Goal: Task Accomplishment & Management: Use online tool/utility

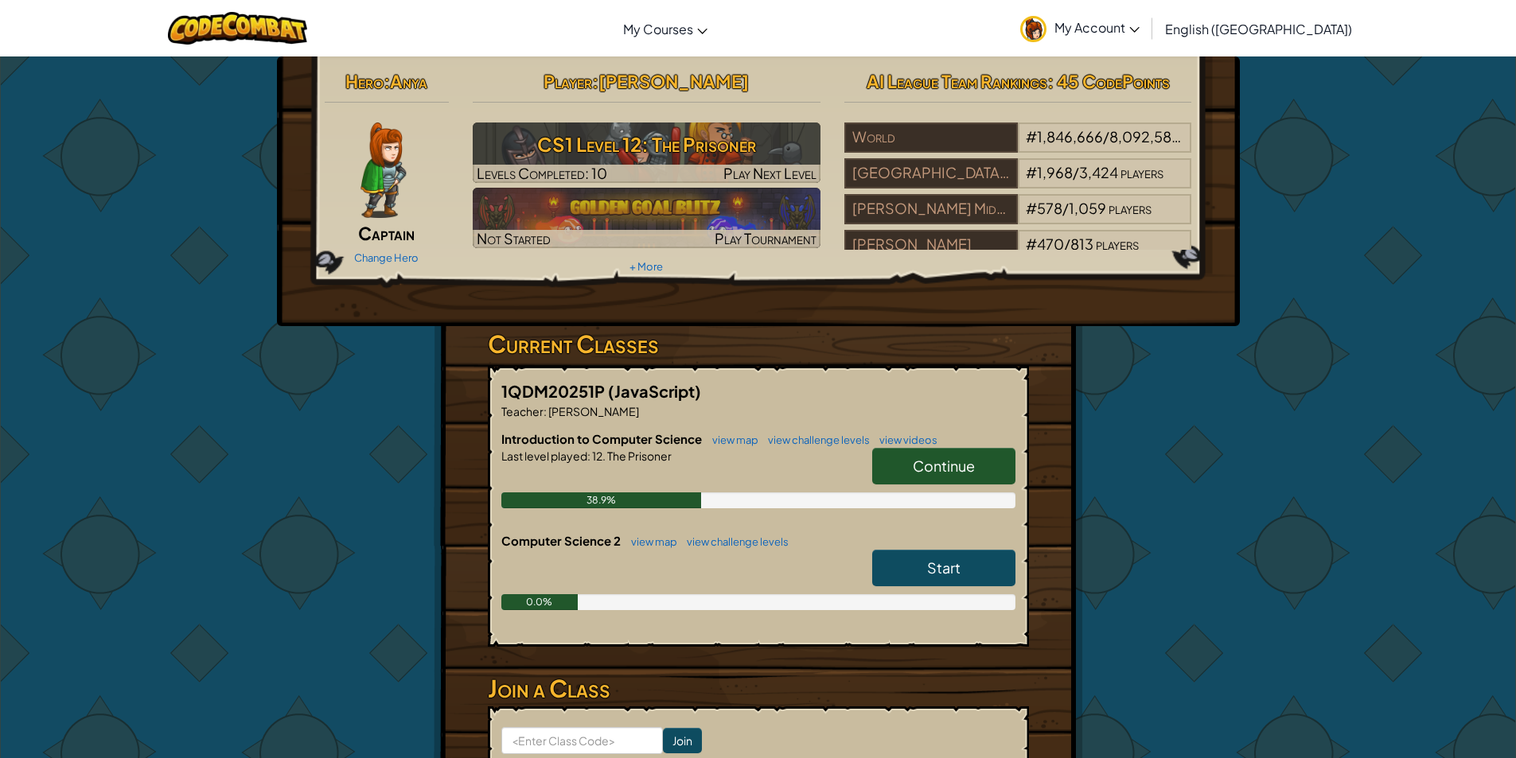
click at [927, 450] on link "Continue" at bounding box center [943, 466] width 143 height 37
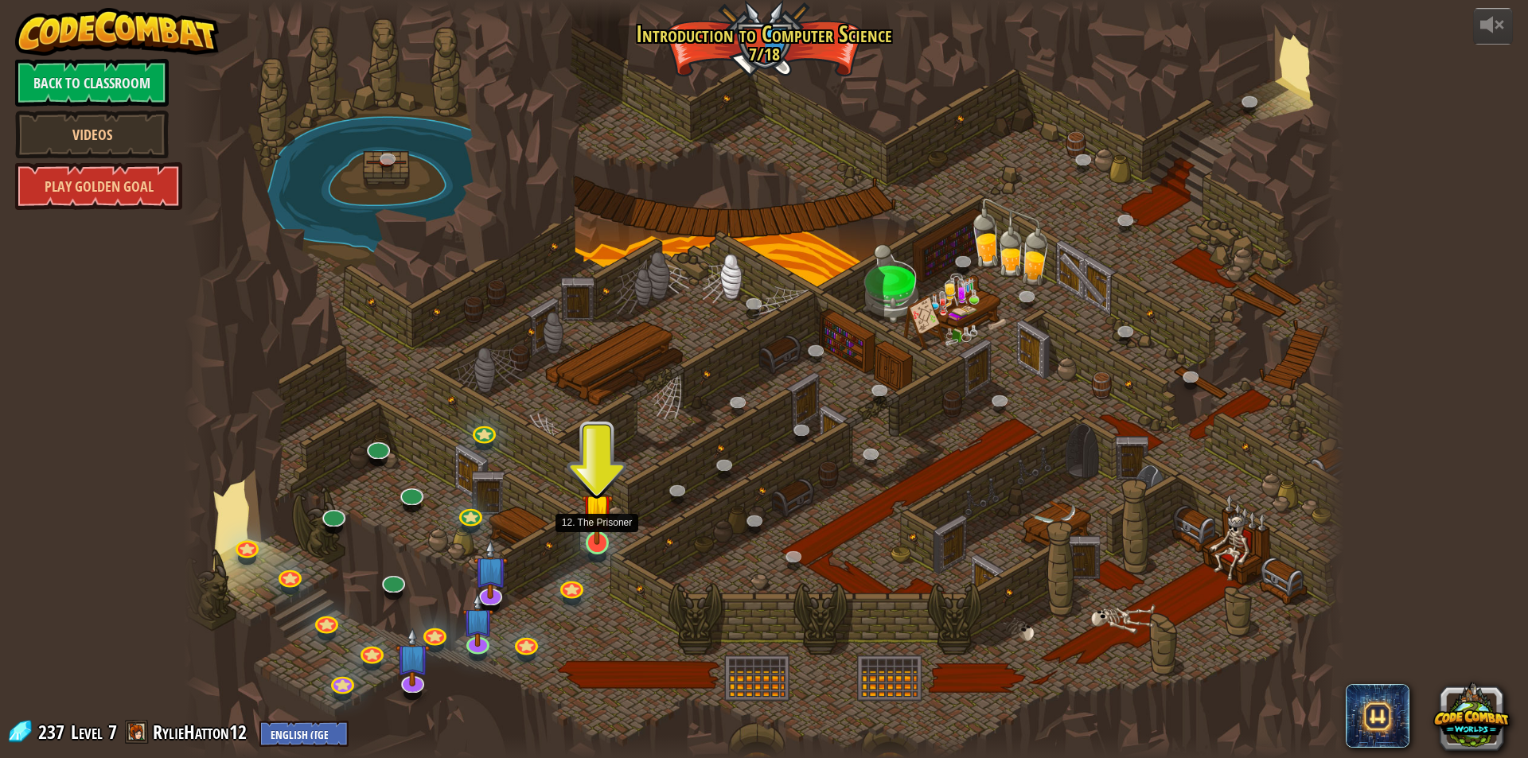
click at [604, 531] on img at bounding box center [597, 509] width 31 height 72
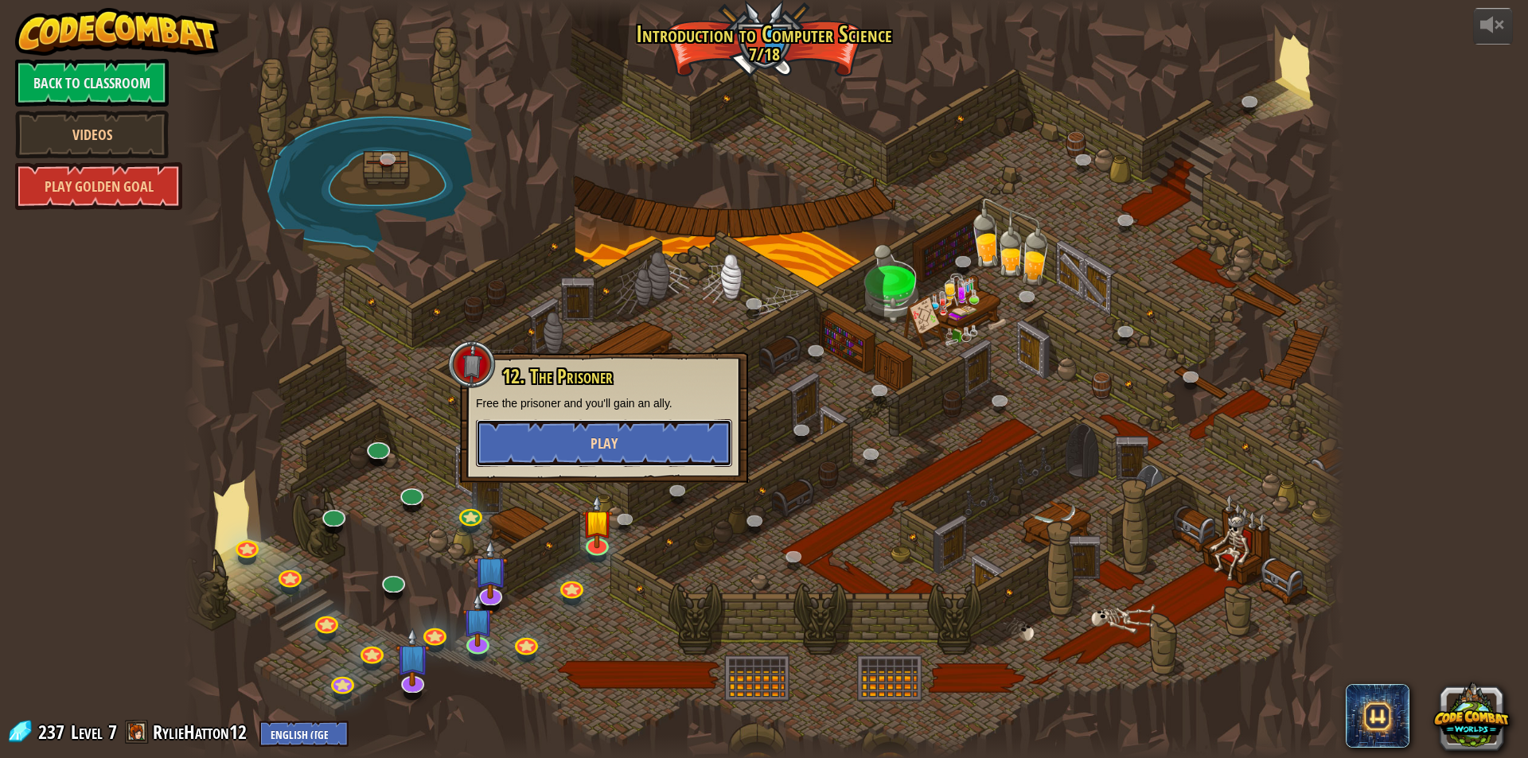
click at [586, 452] on button "Play" at bounding box center [604, 443] width 256 height 48
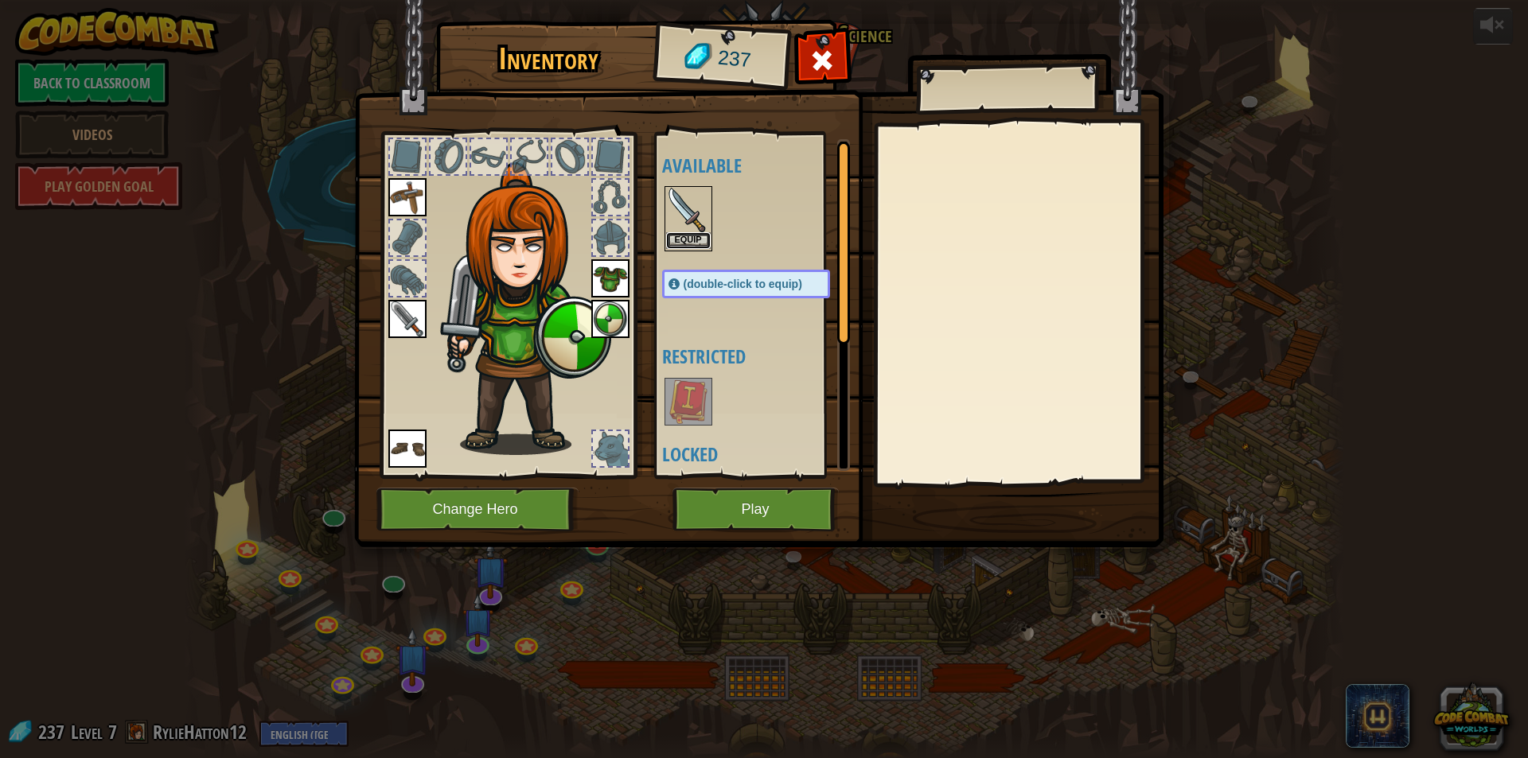
click at [670, 239] on button "Equip" at bounding box center [688, 240] width 45 height 17
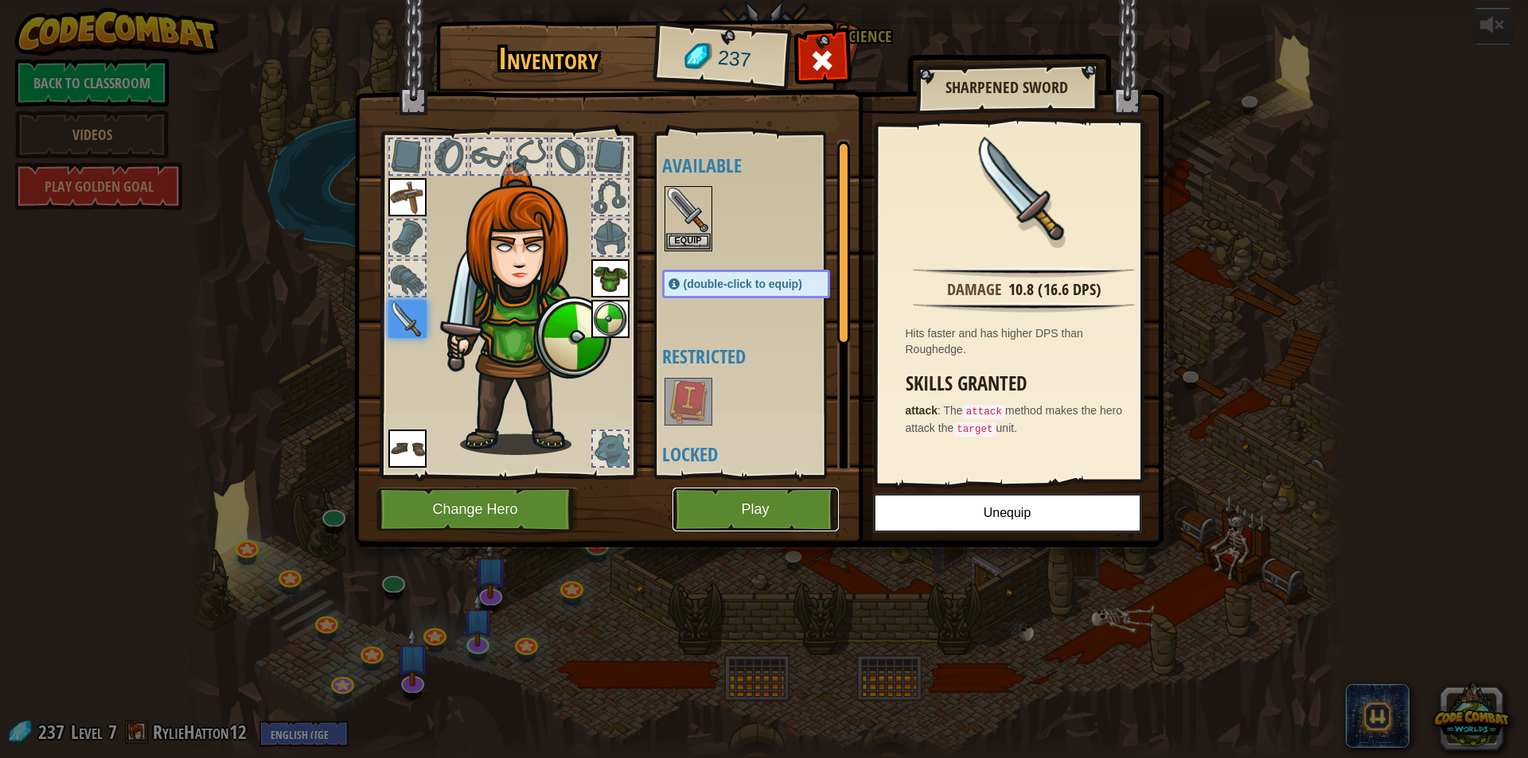
click at [761, 502] on button "Play" at bounding box center [755, 510] width 166 height 44
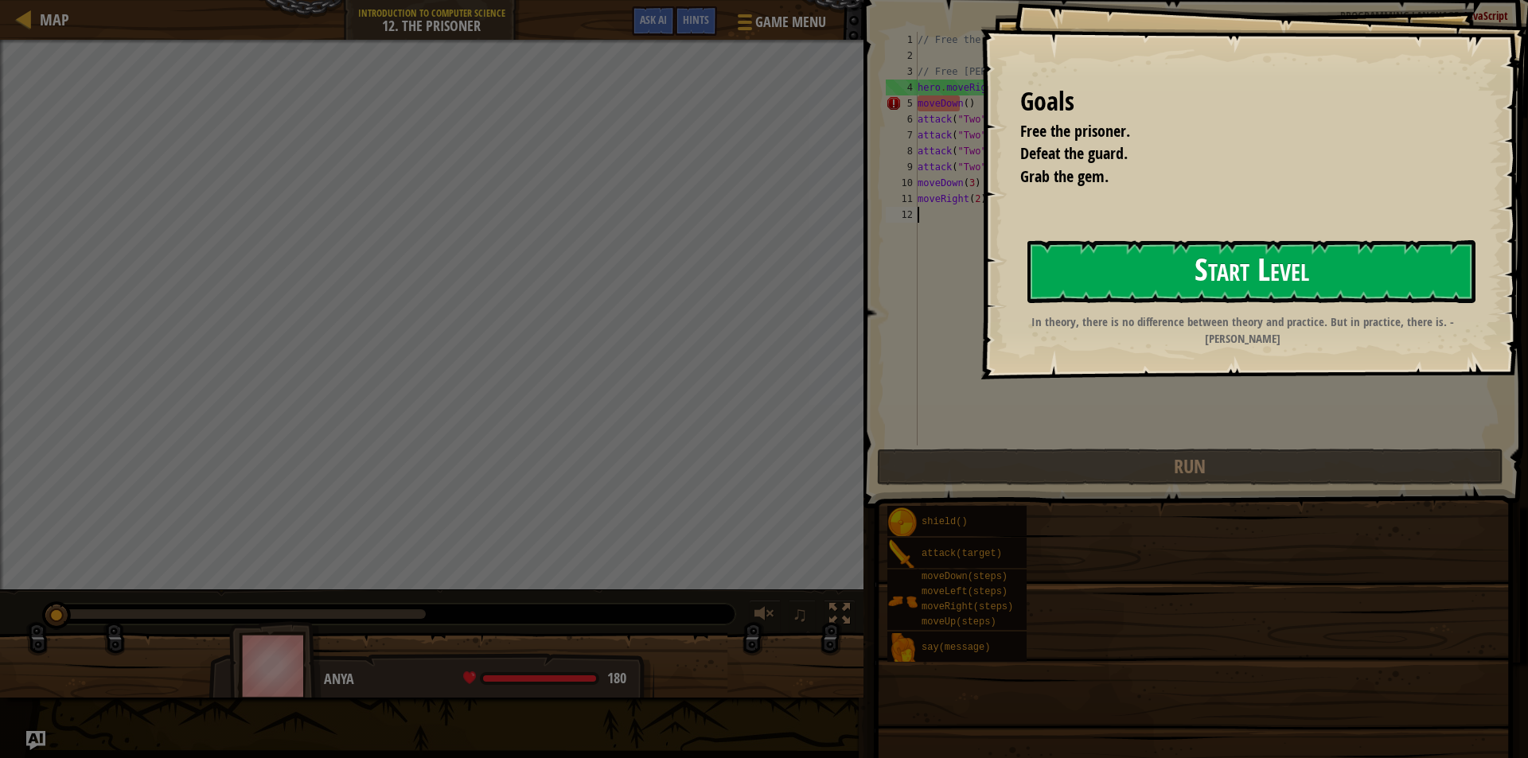
click at [1072, 279] on button "Start Level" at bounding box center [1251, 271] width 448 height 63
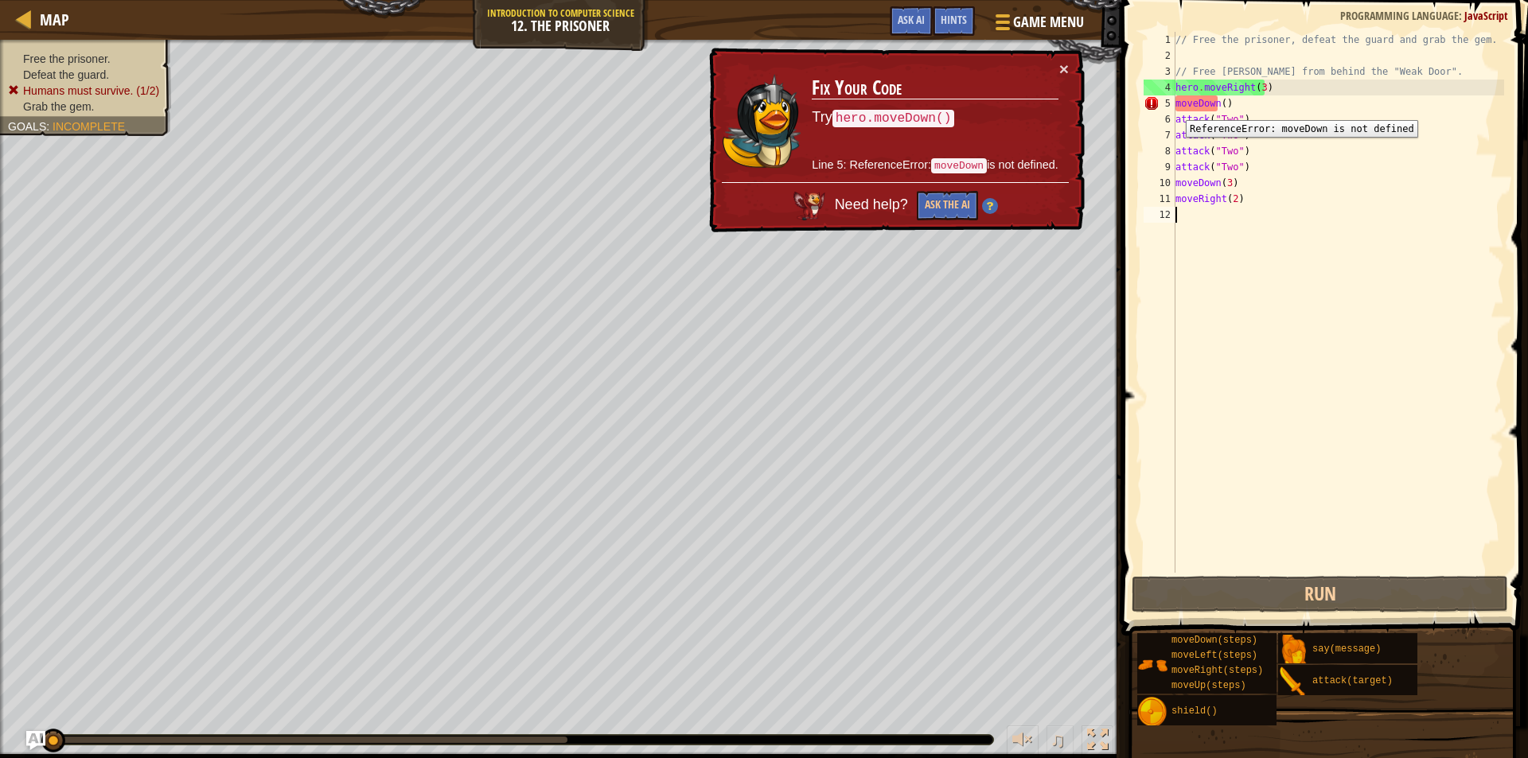
click at [1174, 108] on div "5" at bounding box center [1159, 103] width 32 height 16
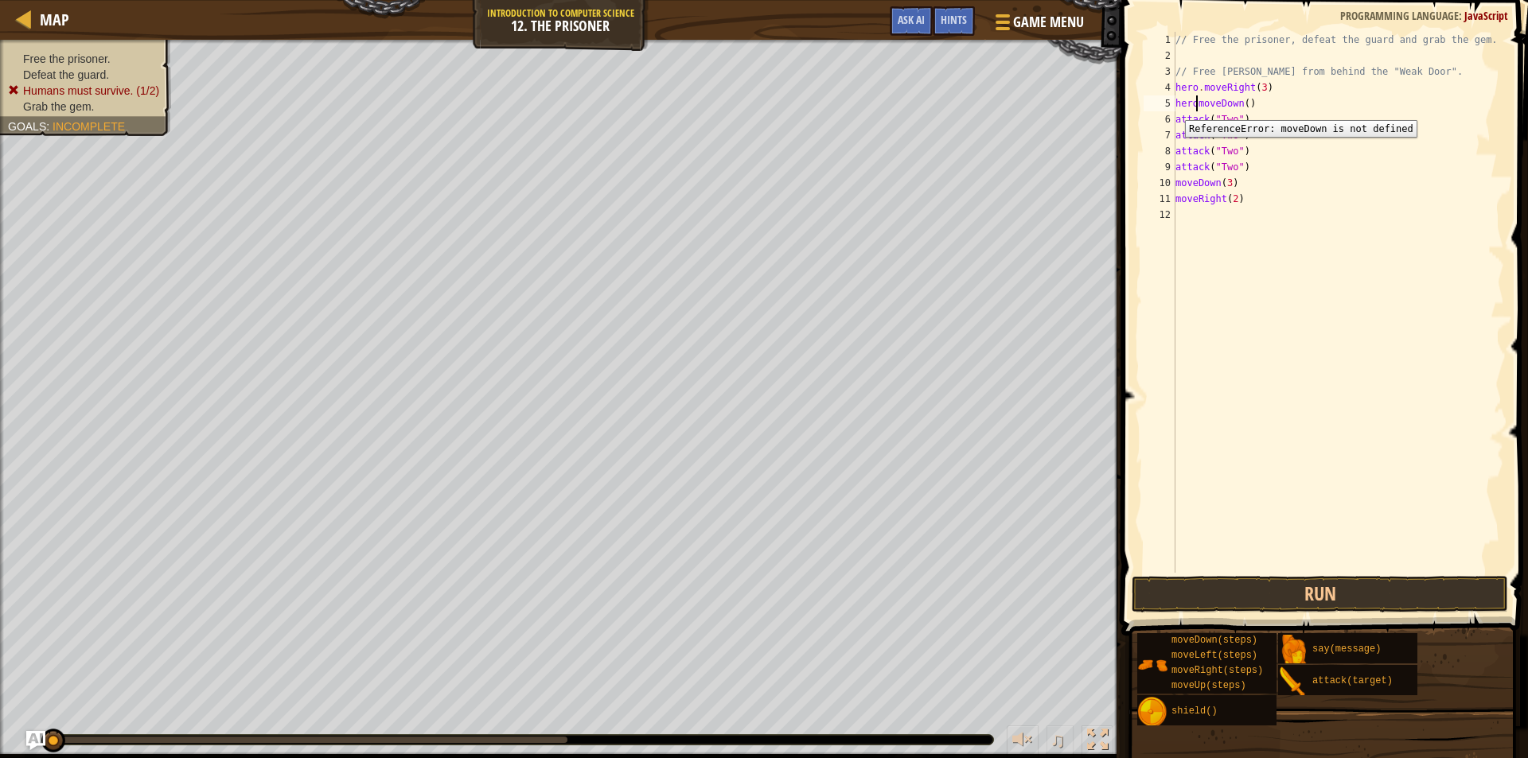
scroll to position [7, 2]
drag, startPoint x: 1275, startPoint y: 206, endPoint x: 1272, endPoint y: 215, distance: 9.3
click at [1274, 207] on div "// Free the prisoner, defeat the guard and grab the gem. // Free [PERSON_NAME] …" at bounding box center [1338, 318] width 332 height 573
type textarea "moveRight(2)"
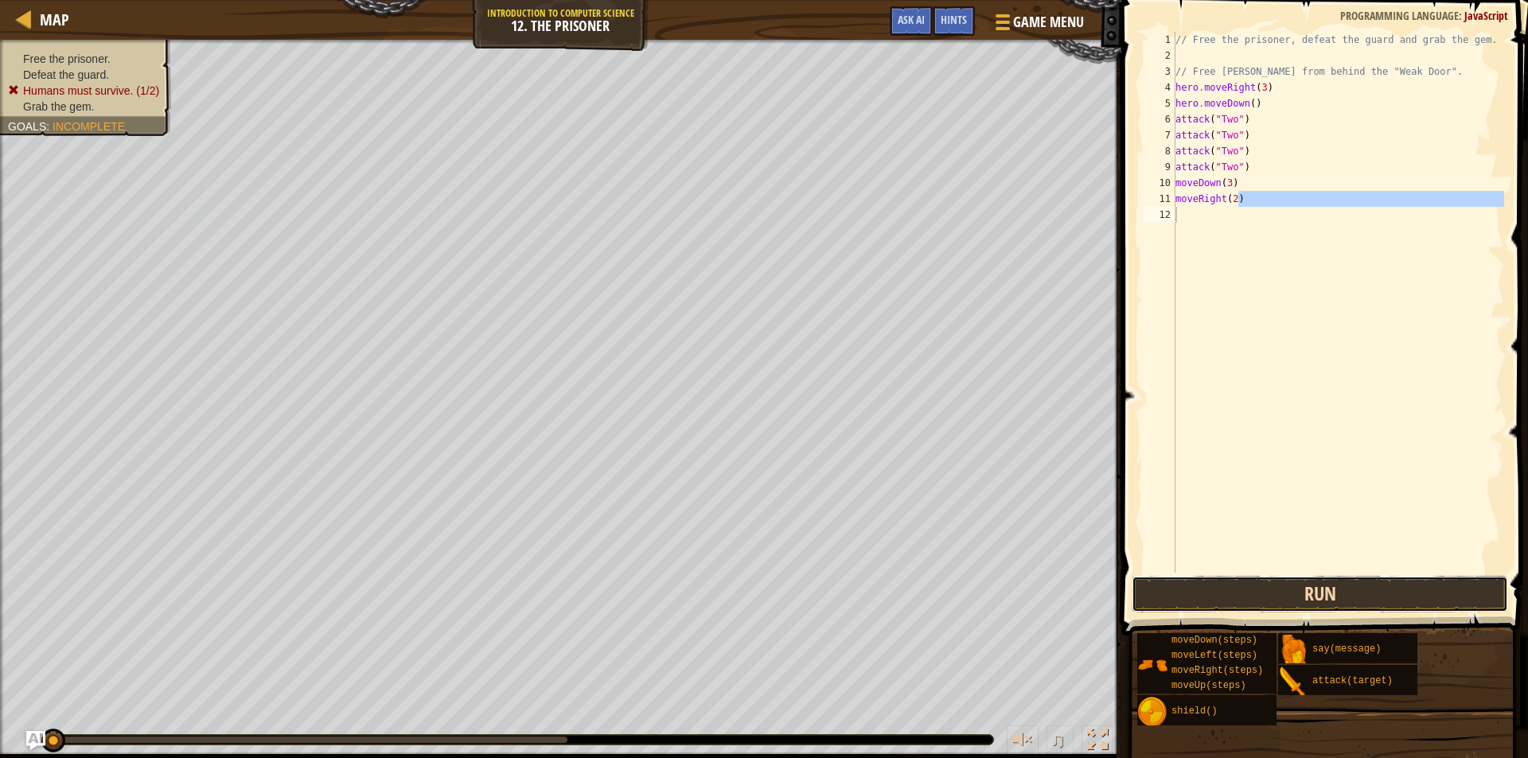
click at [1252, 598] on button "Run" at bounding box center [1319, 594] width 376 height 37
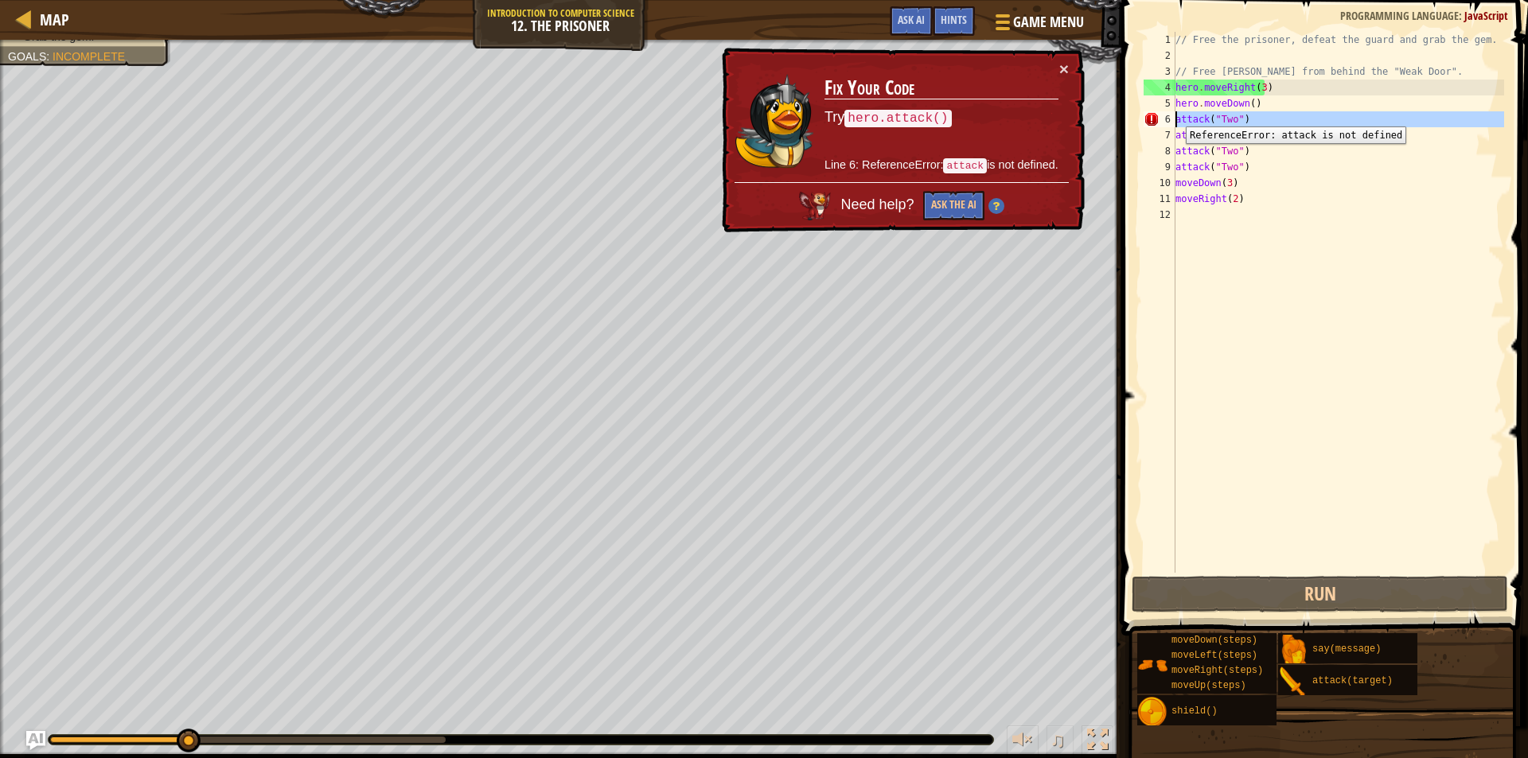
click at [1174, 115] on div "6" at bounding box center [1159, 119] width 32 height 16
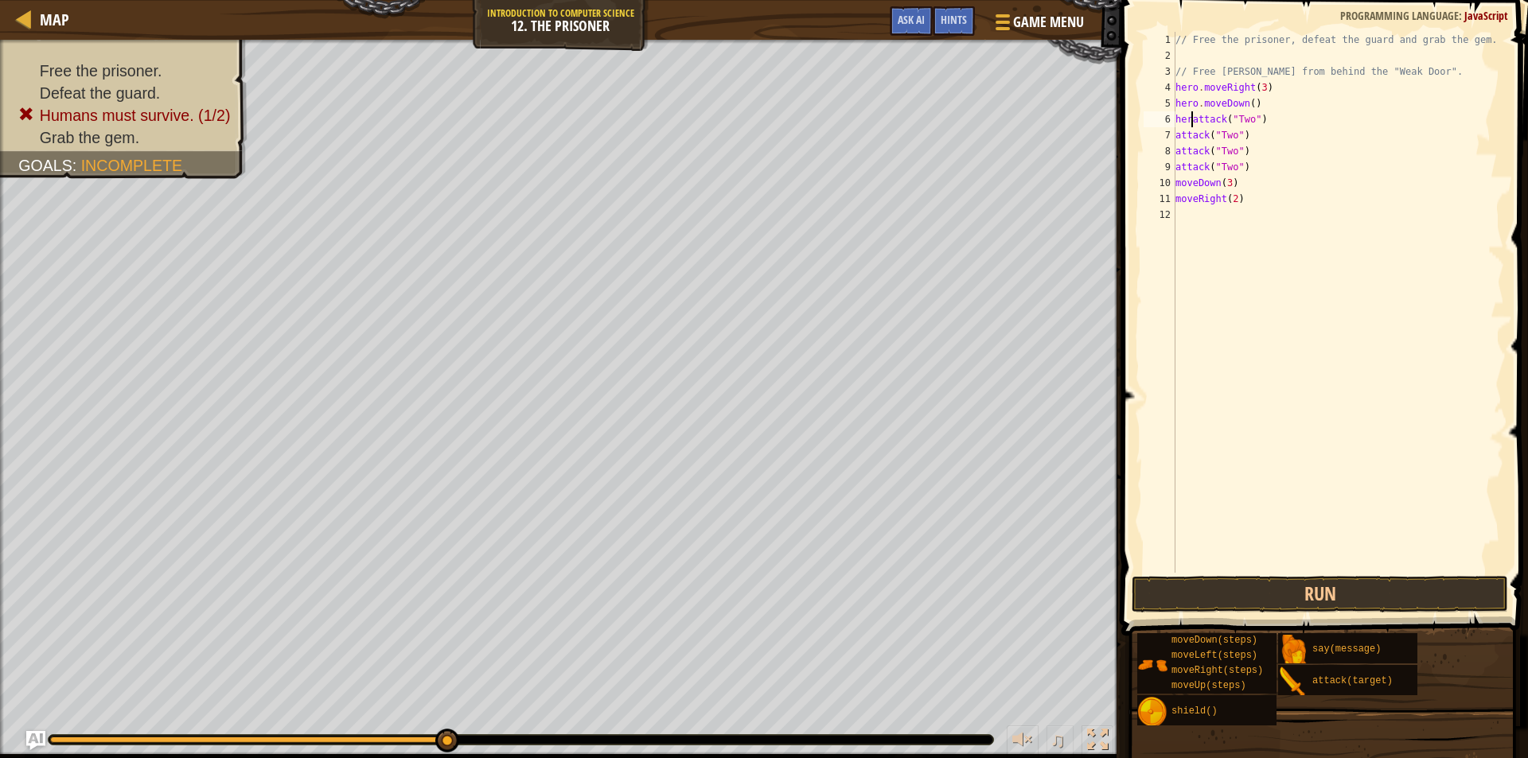
scroll to position [7, 2]
click at [1174, 144] on div "8" at bounding box center [1159, 151] width 32 height 16
click at [1174, 138] on div "7" at bounding box center [1159, 135] width 32 height 16
click at [1176, 146] on div "// Free the prisoner, defeat the guard and grab the gem. // Free [PERSON_NAME] …" at bounding box center [1338, 318] width 332 height 573
click at [1175, 165] on div "// Free the prisoner, defeat the guard and grab the gem. // Free [PERSON_NAME] …" at bounding box center [1338, 318] width 332 height 573
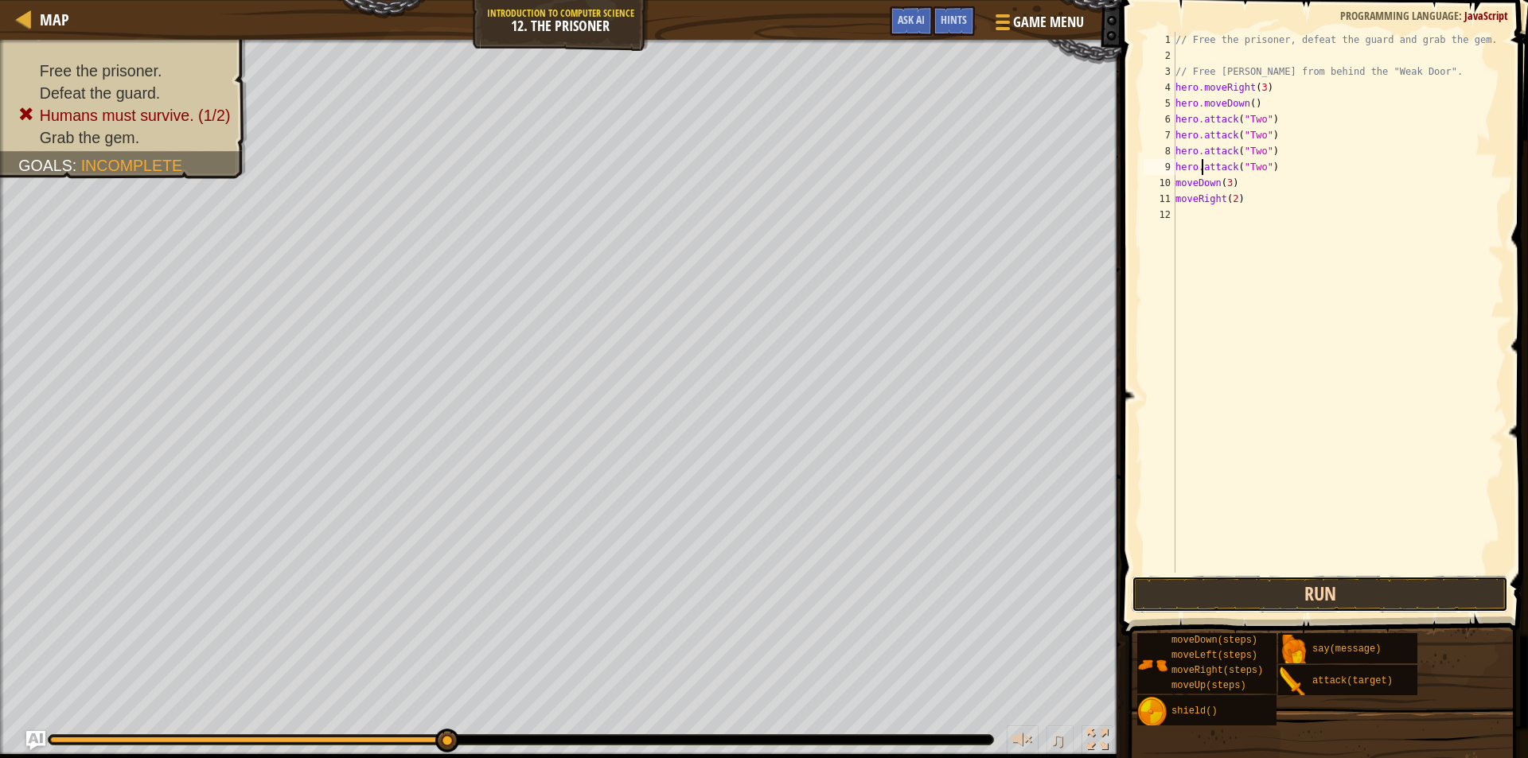
click at [1393, 593] on button "Run" at bounding box center [1319, 594] width 376 height 37
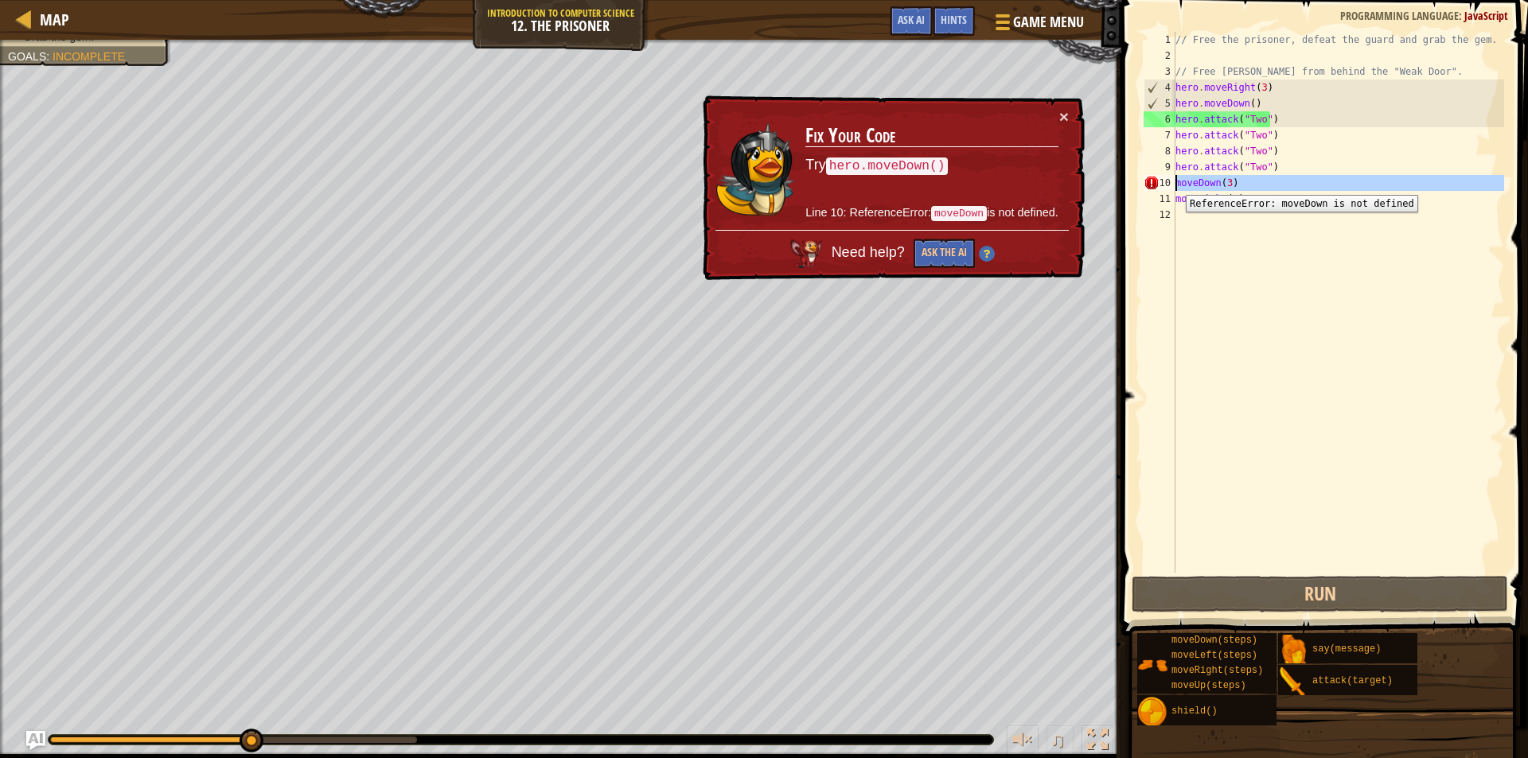
click at [1176, 183] on div "hero.attack("Two") 1 2 3 4 5 6 7 8 9 10 11 12 // Free the prisoner, defeat the …" at bounding box center [1322, 302] width 364 height 541
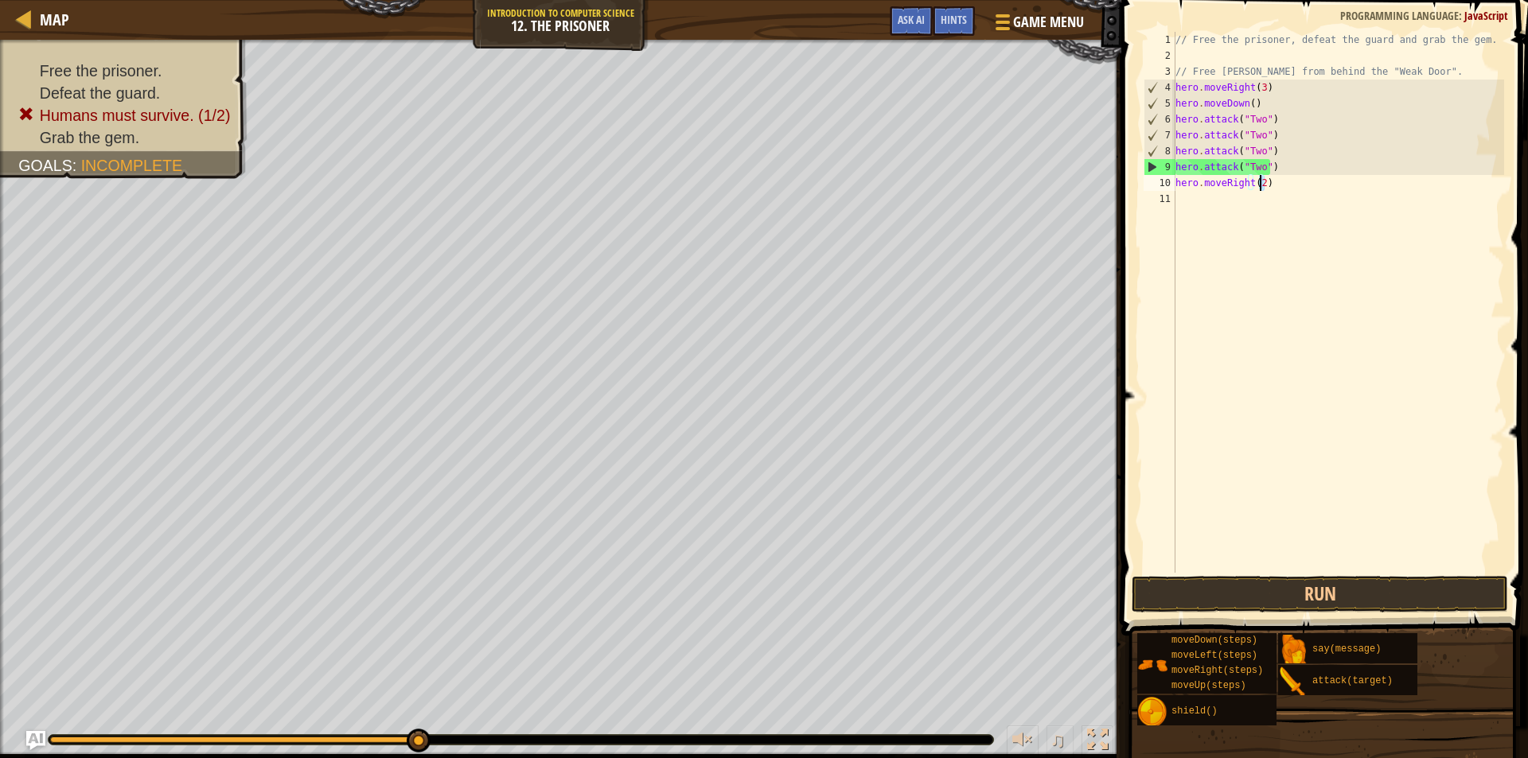
click at [1261, 186] on div "// Free the prisoner, defeat the guard and grab the gem. // Free [PERSON_NAME] …" at bounding box center [1338, 318] width 332 height 573
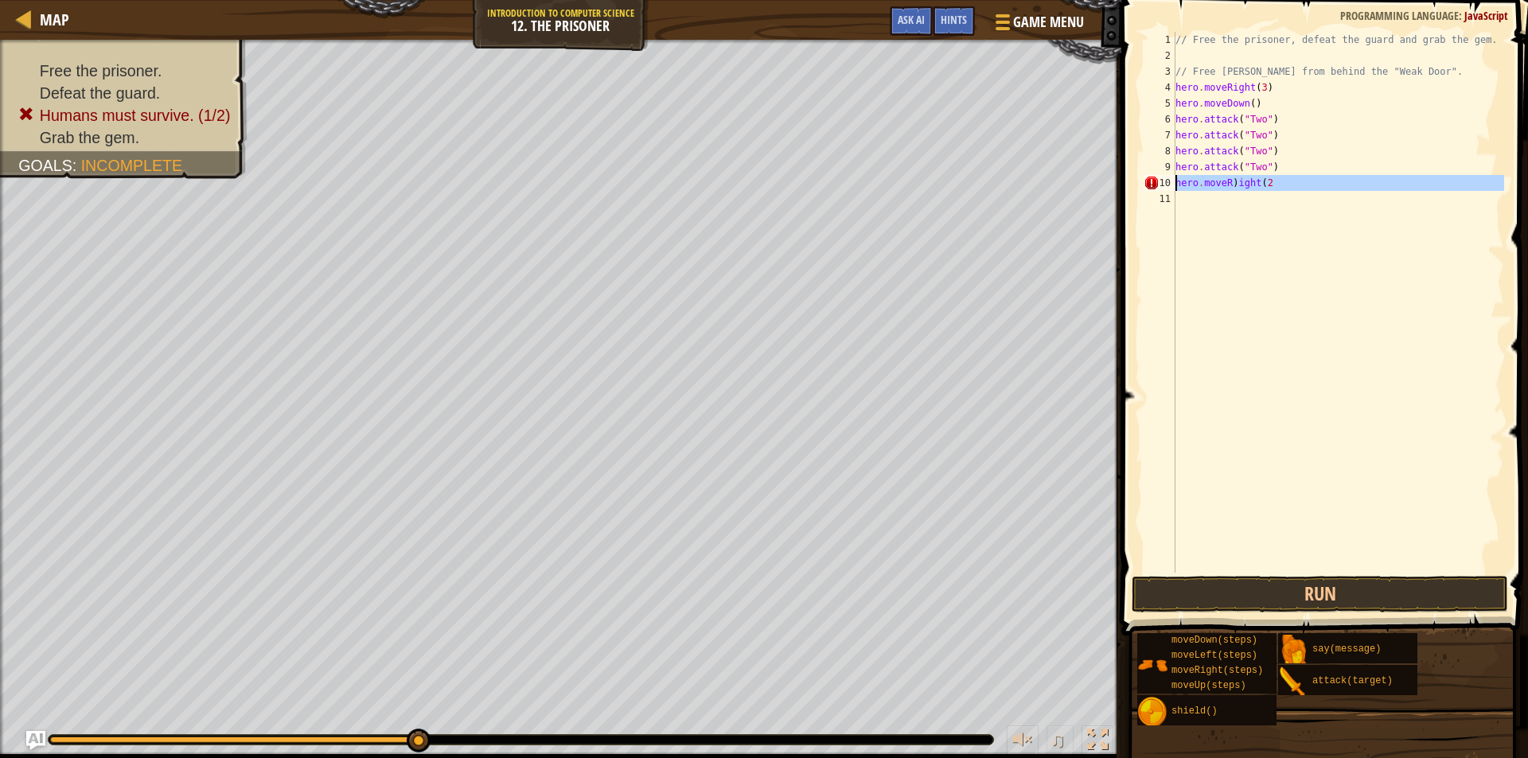
drag, startPoint x: 1279, startPoint y: 192, endPoint x: 1175, endPoint y: 185, distance: 103.7
click at [1175, 185] on div "// Free the prisoner, defeat the guard and grab the gem. // Free [PERSON_NAME] …" at bounding box center [1338, 318] width 332 height 573
type textarea "hero.moveR)ight(2"
click at [1173, 166] on div "9" at bounding box center [1159, 167] width 32 height 16
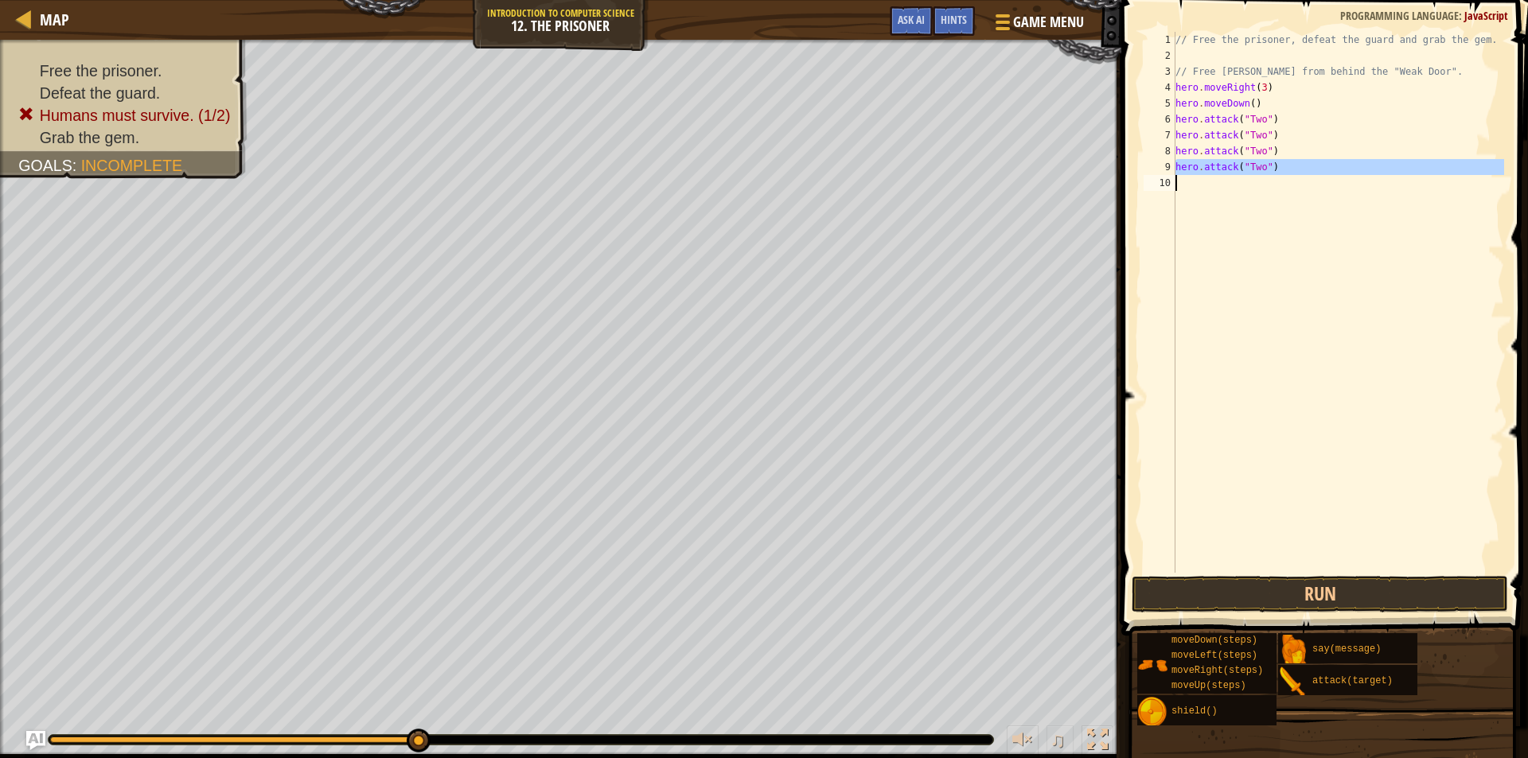
drag, startPoint x: 1174, startPoint y: 166, endPoint x: 1276, endPoint y: 181, distance: 102.8
click at [1276, 181] on div "hero.attack("Two") 1 2 3 4 5 6 7 8 9 10 // Free the prisoner, defeat the guard …" at bounding box center [1322, 302] width 364 height 541
type textarea "hero.attack("Two")"
click at [1276, 181] on div "// Free the prisoner, defeat the guard and grab the gem. // Free [PERSON_NAME] …" at bounding box center [1338, 302] width 332 height 541
type textarea "v"
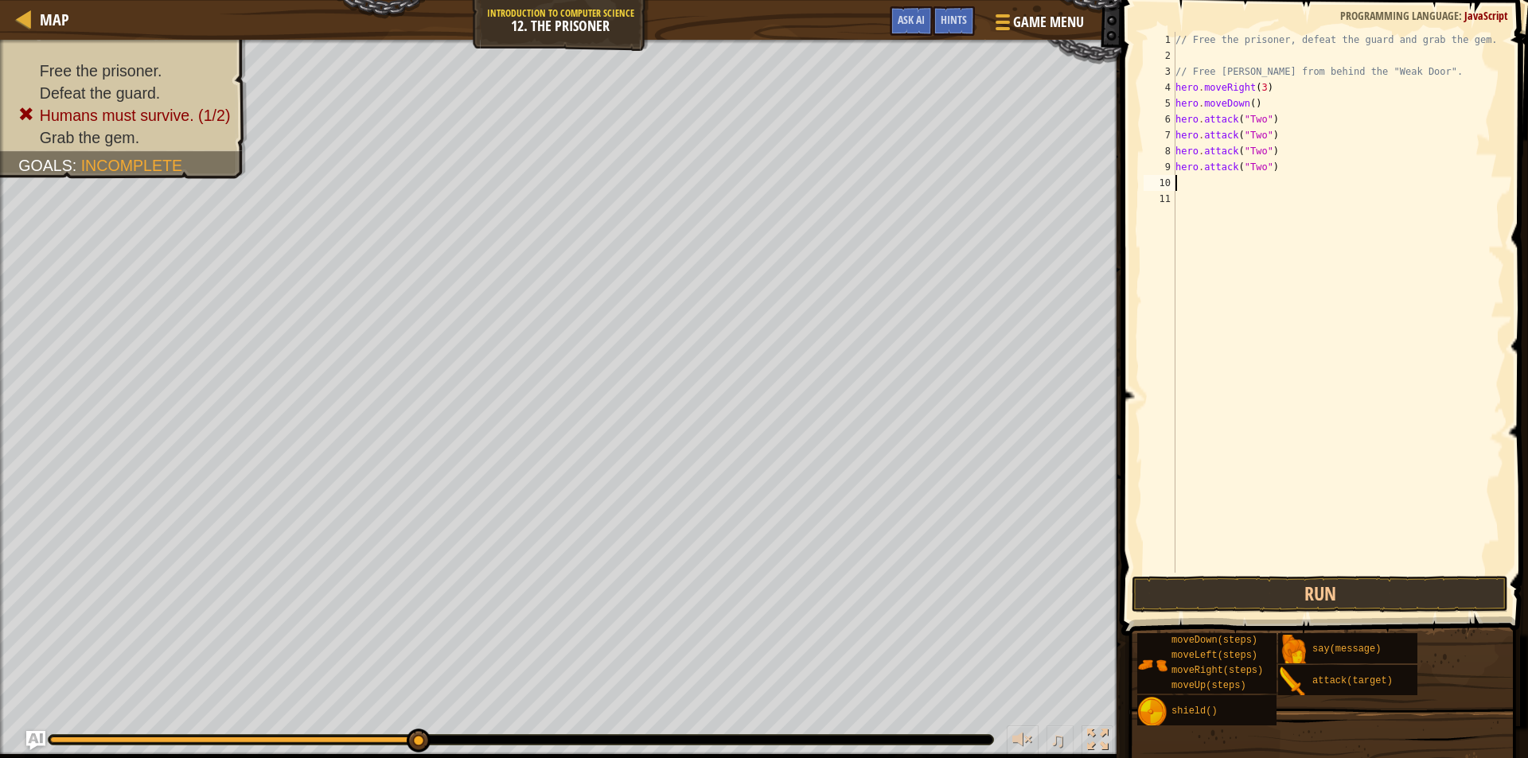
paste textarea "v"
type textarea "v"
click at [1178, 185] on div "// Free the prisoner, defeat the guard and grab the gem. // Free [PERSON_NAME] …" at bounding box center [1338, 318] width 332 height 573
drag, startPoint x: 1174, startPoint y: 185, endPoint x: 1205, endPoint y: 181, distance: 30.4
click at [1205, 181] on div "hero.attack("Two") 1 2 3 4 5 6 7 8 9 10 11 12 // Free the prisoner, defeat the …" at bounding box center [1322, 302] width 364 height 541
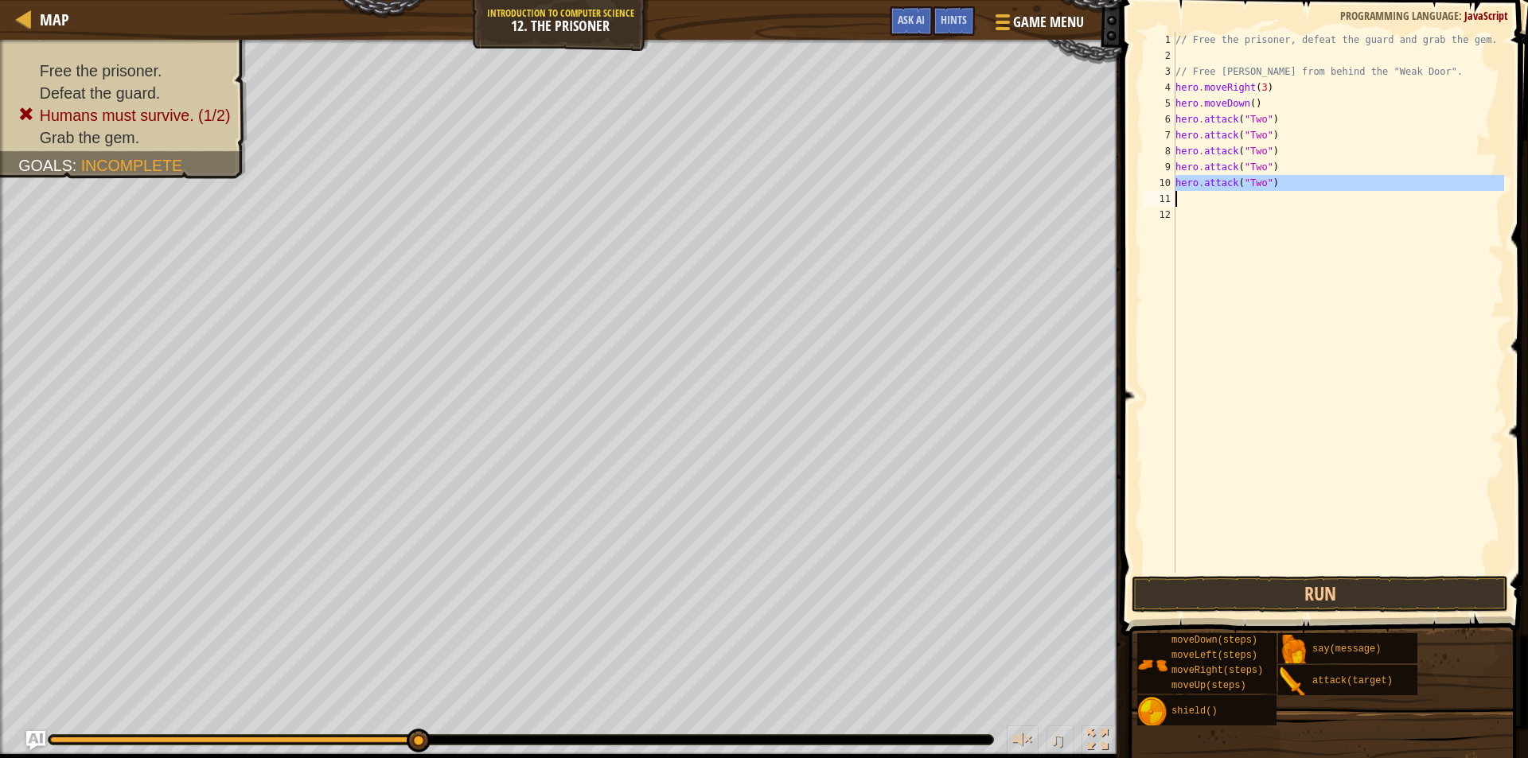
type textarea "hero.attack("Two")"
paste textarea
click at [1282, 201] on div "// Free the prisoner, defeat the guard and grab the gem. // Free [PERSON_NAME] …" at bounding box center [1338, 318] width 332 height 573
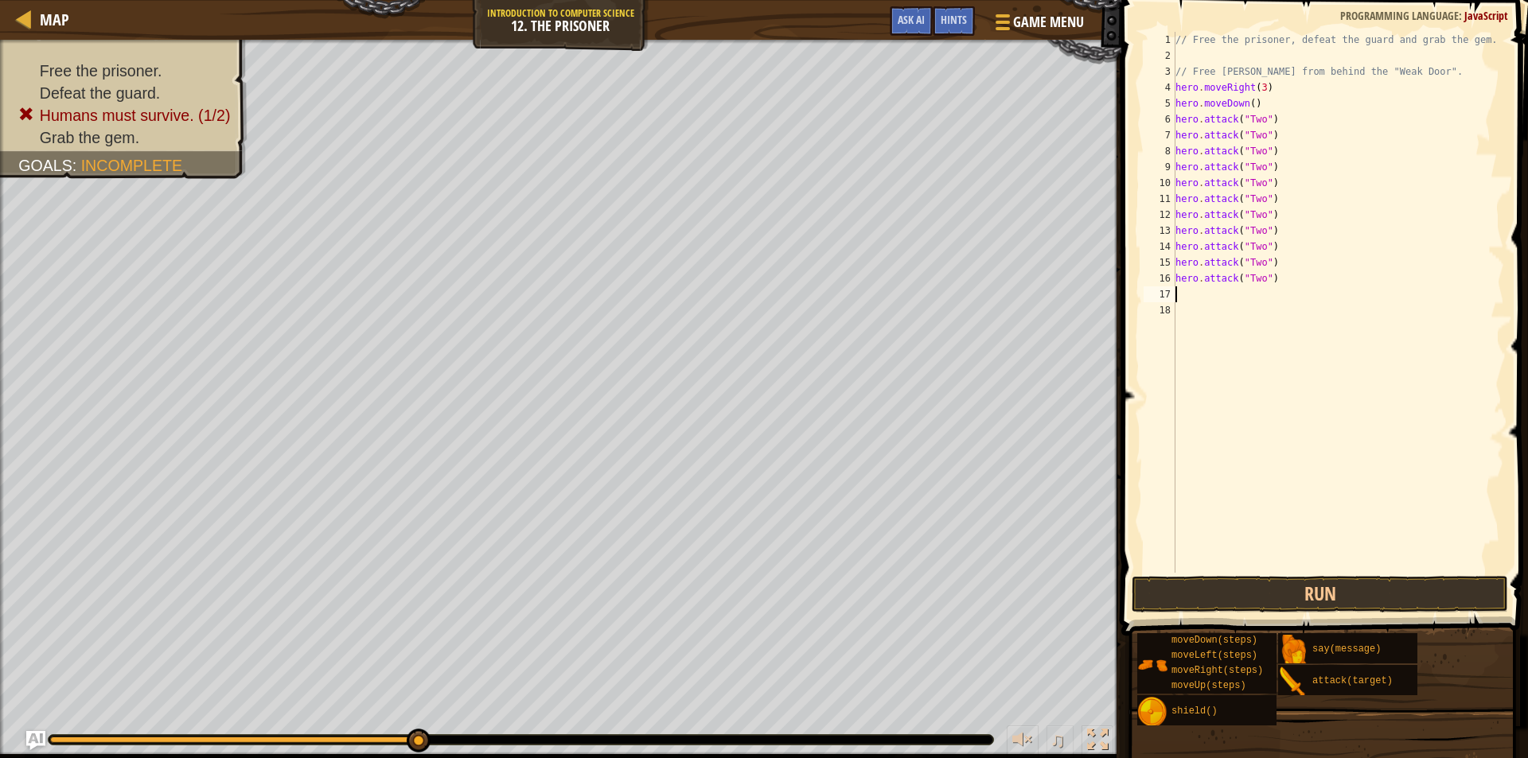
paste textarea "v"
type textarea "v"
paste textarea "v"
type textarea "v"
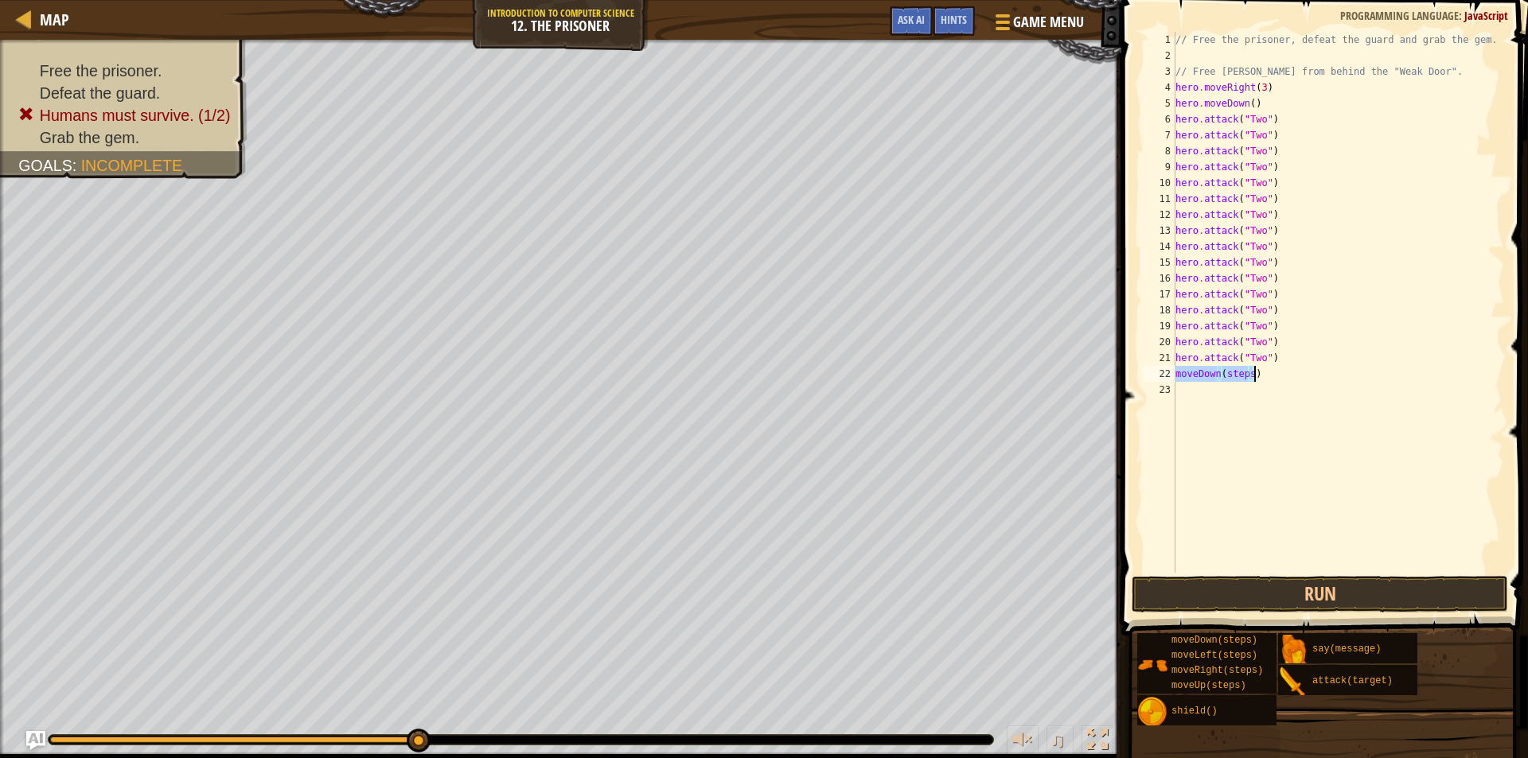
click at [1247, 370] on div "// Free the prisoner, defeat the guard and grab the gem. // Free [PERSON_NAME] …" at bounding box center [1338, 302] width 332 height 541
click at [1174, 376] on div "22" at bounding box center [1159, 374] width 32 height 16
click at [1252, 582] on button "Run" at bounding box center [1319, 594] width 376 height 37
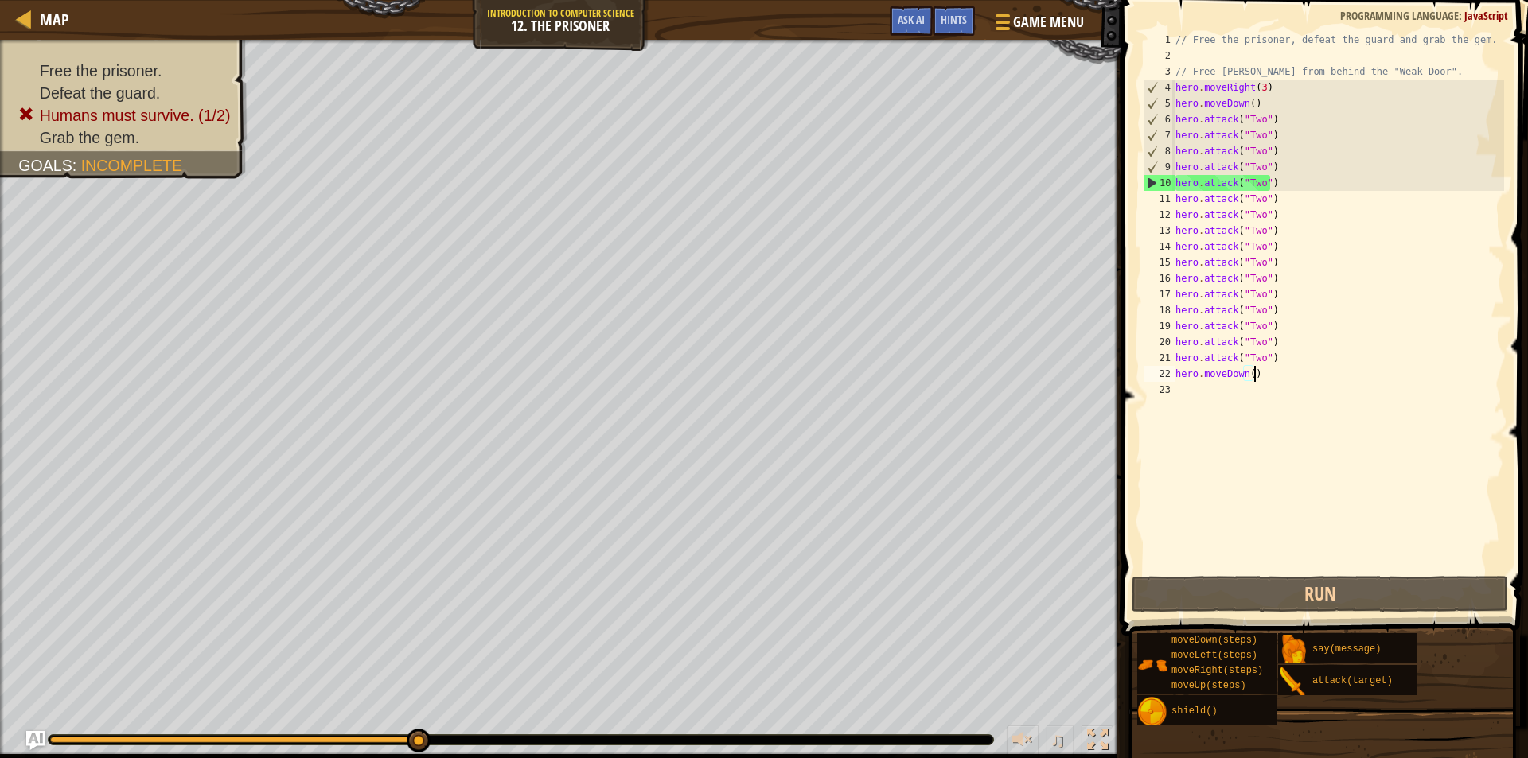
click at [1283, 376] on div "// Free the prisoner, defeat the guard and grab the gem. // Free [PERSON_NAME] …" at bounding box center [1338, 318] width 332 height 573
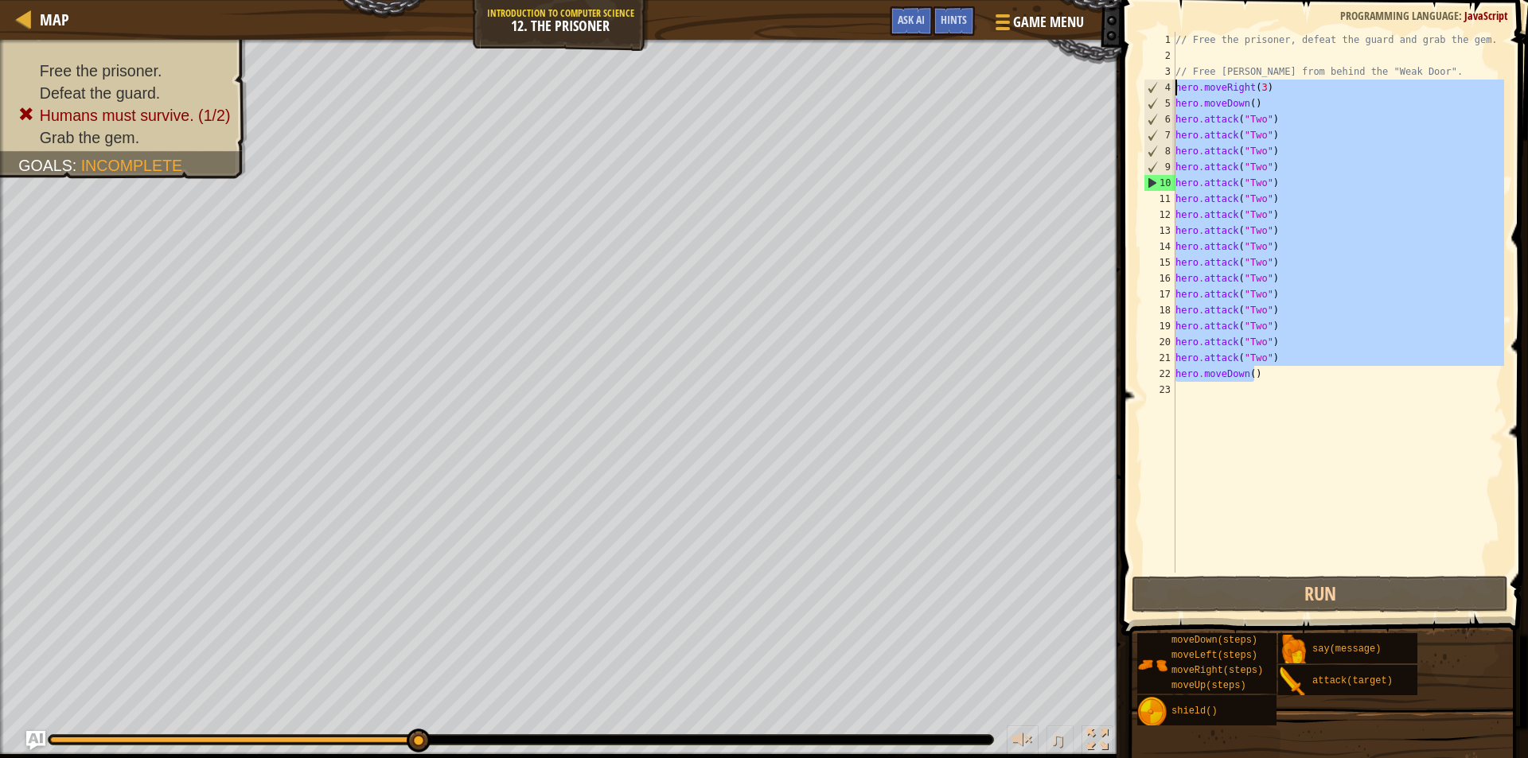
drag, startPoint x: 1264, startPoint y: 378, endPoint x: 1157, endPoint y: 91, distance: 306.7
click at [1157, 91] on div "hero.moveDown() 1 2 3 4 5 6 7 8 9 10 11 12 13 14 15 16 17 18 19 20 21 22 23 // …" at bounding box center [1322, 302] width 364 height 541
type textarea "hero.moveRight(3) hero.moveDown()"
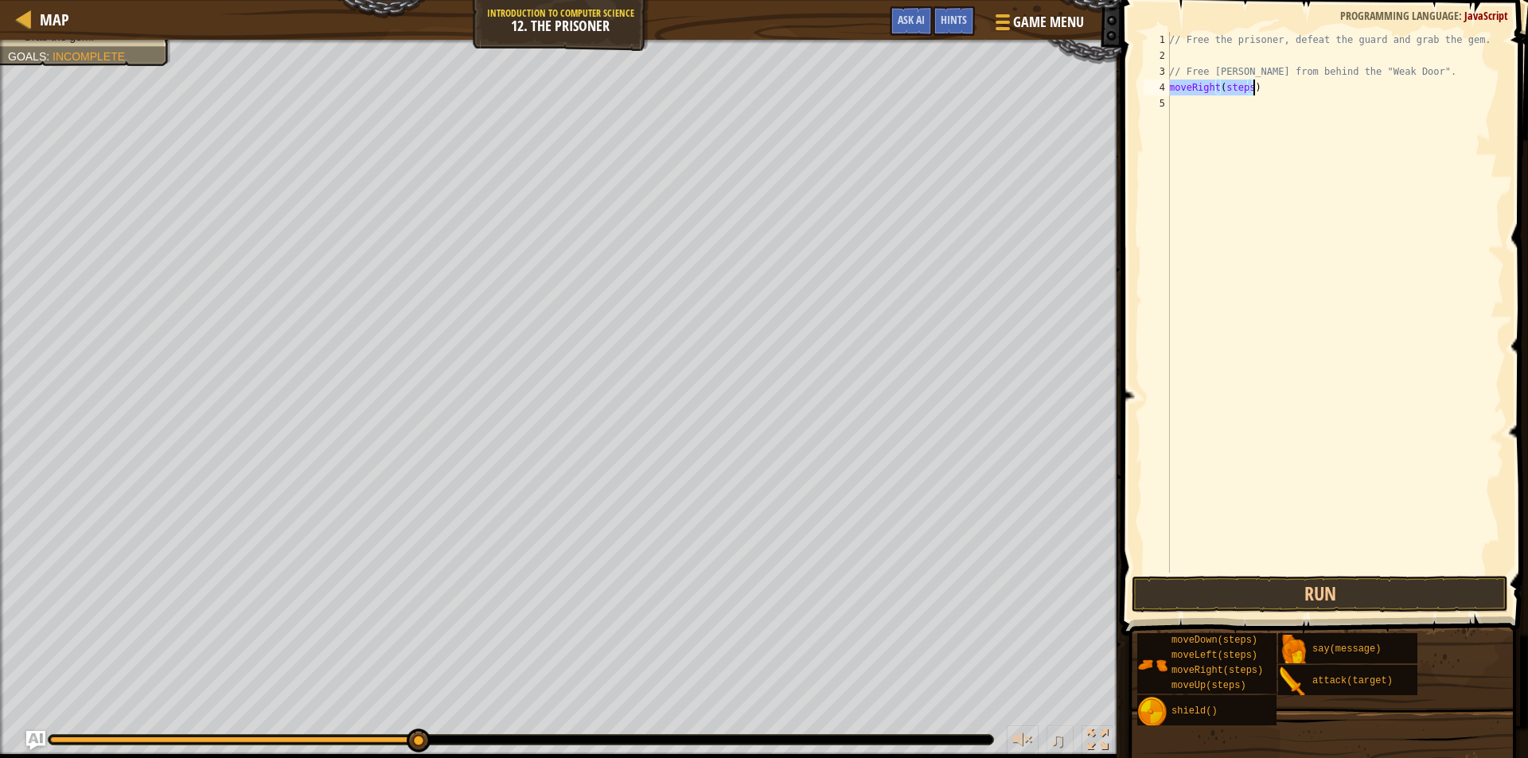
click at [1168, 91] on div "4" at bounding box center [1156, 88] width 26 height 16
click at [1280, 88] on div "// Free the prisoner, defeat the guard and grab the gem. // Free [PERSON_NAME] …" at bounding box center [1335, 318] width 338 height 573
type textarea "heero.moveRight(4)"
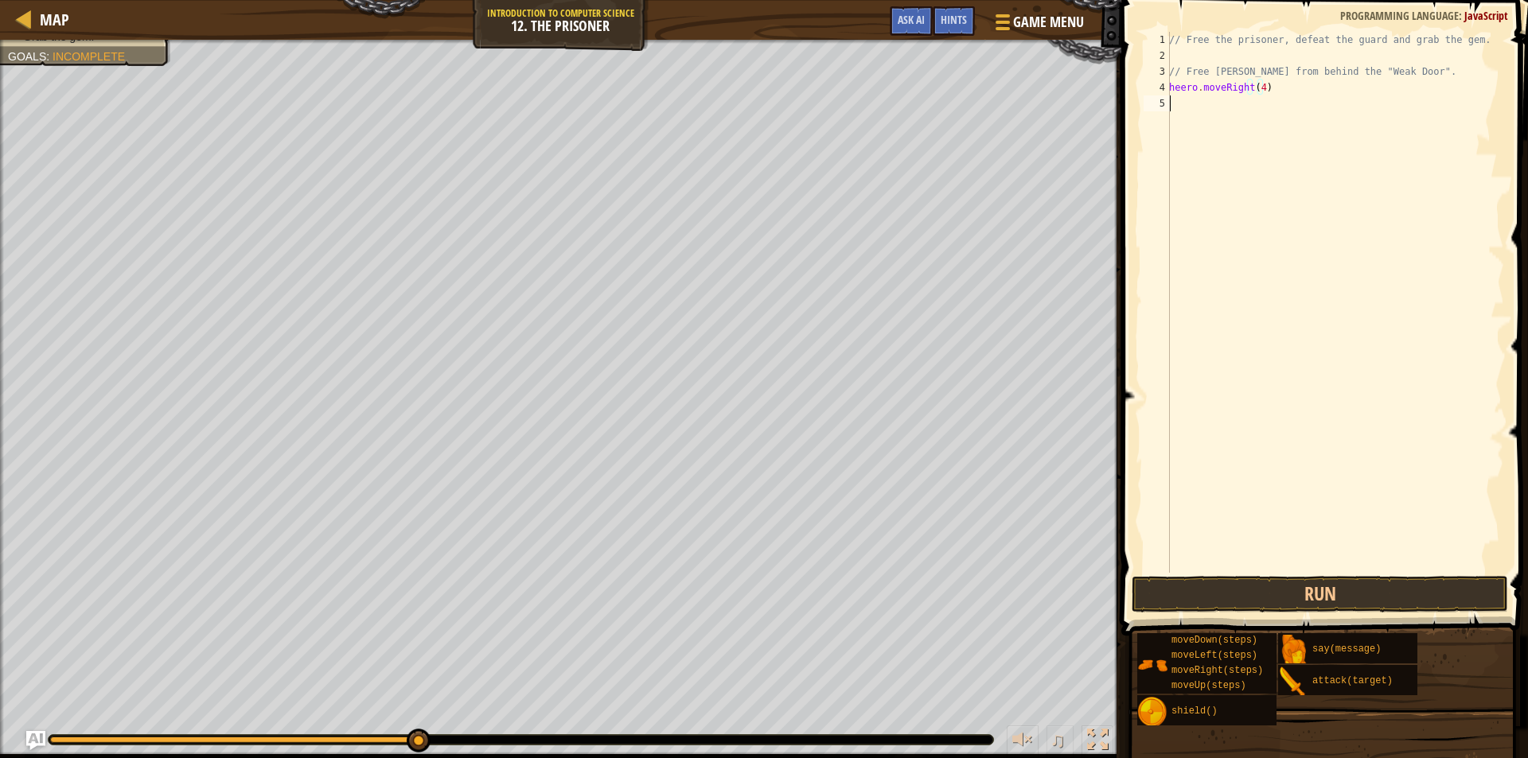
click at [1263, 115] on div "// Free the prisoner, defeat the guard and grab the gem. // Free [PERSON_NAME] …" at bounding box center [1335, 318] width 338 height 573
click at [1267, 103] on div "// Free the prisoner, defeat the guard and grab the gem. // Free [PERSON_NAME] …" at bounding box center [1335, 318] width 338 height 573
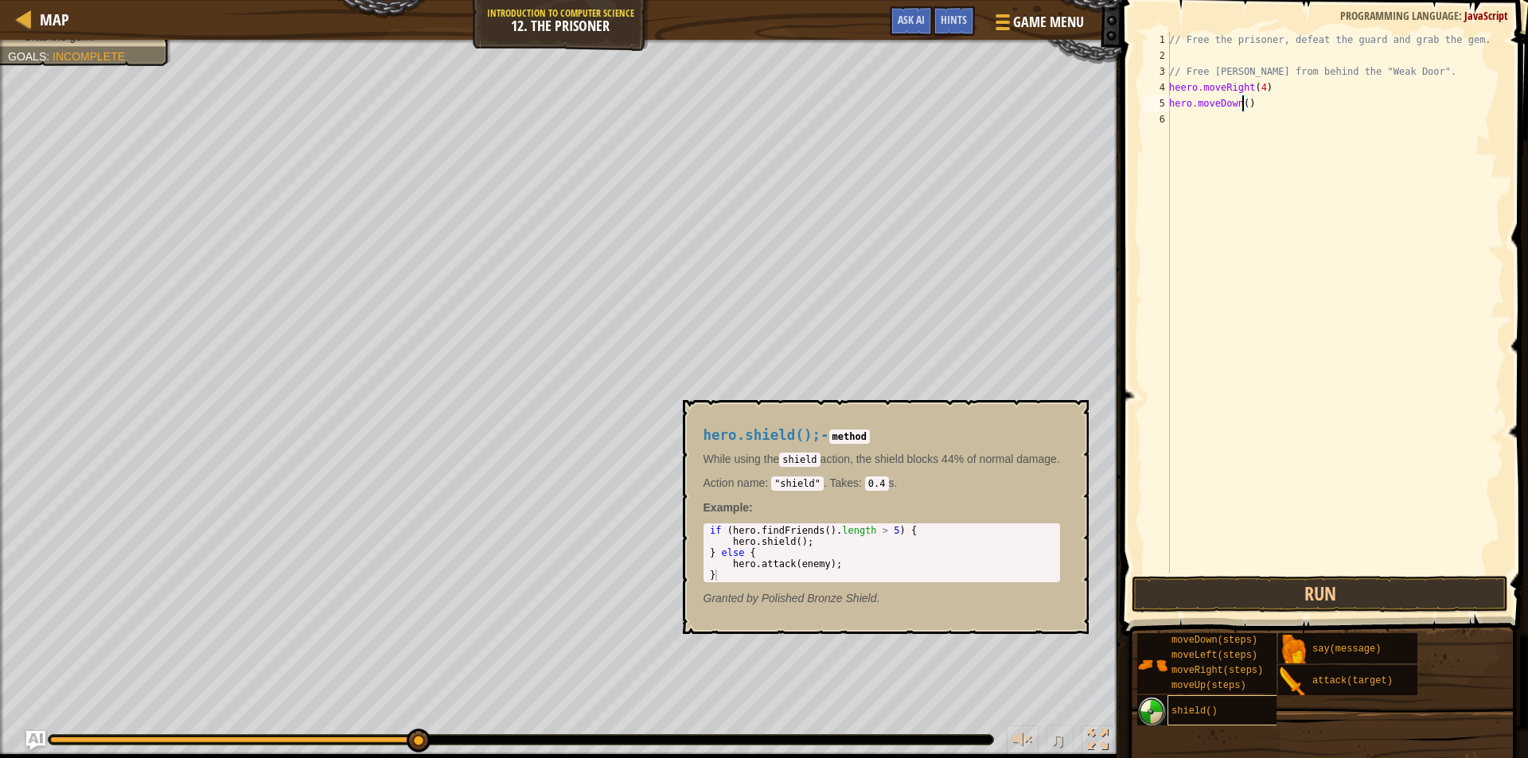
type textarea "hero.moveDown(3)"
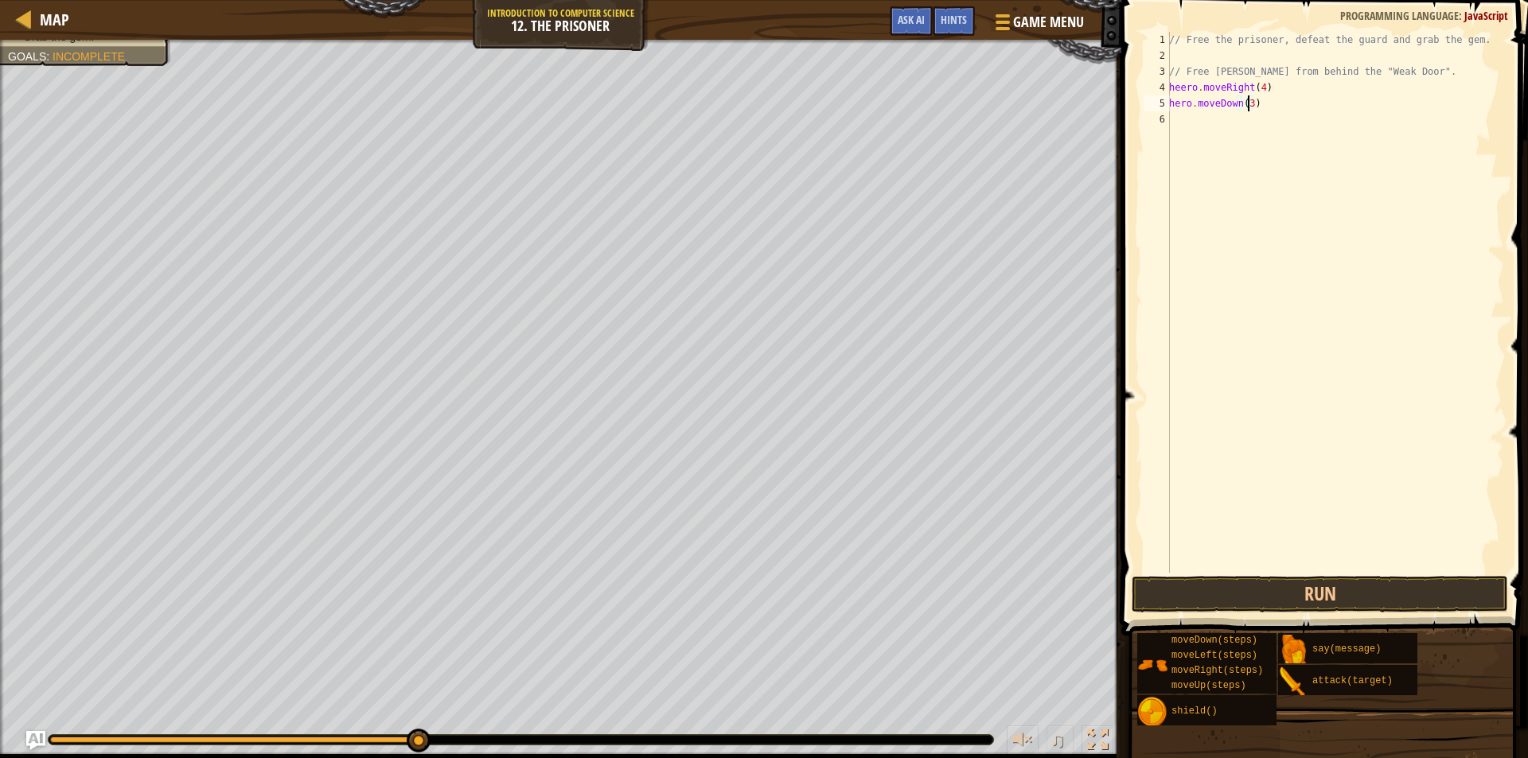
click at [1218, 126] on div "// Free the prisoner, defeat the guard and grab the gem. // Free [PERSON_NAME] …" at bounding box center [1335, 318] width 338 height 573
click at [1271, 116] on div "// Free the prisoner, defeat the guard and grab the gem. // Free [PERSON_NAME] …" at bounding box center [1335, 318] width 338 height 573
click at [1312, 610] on button "Run" at bounding box center [1319, 594] width 376 height 37
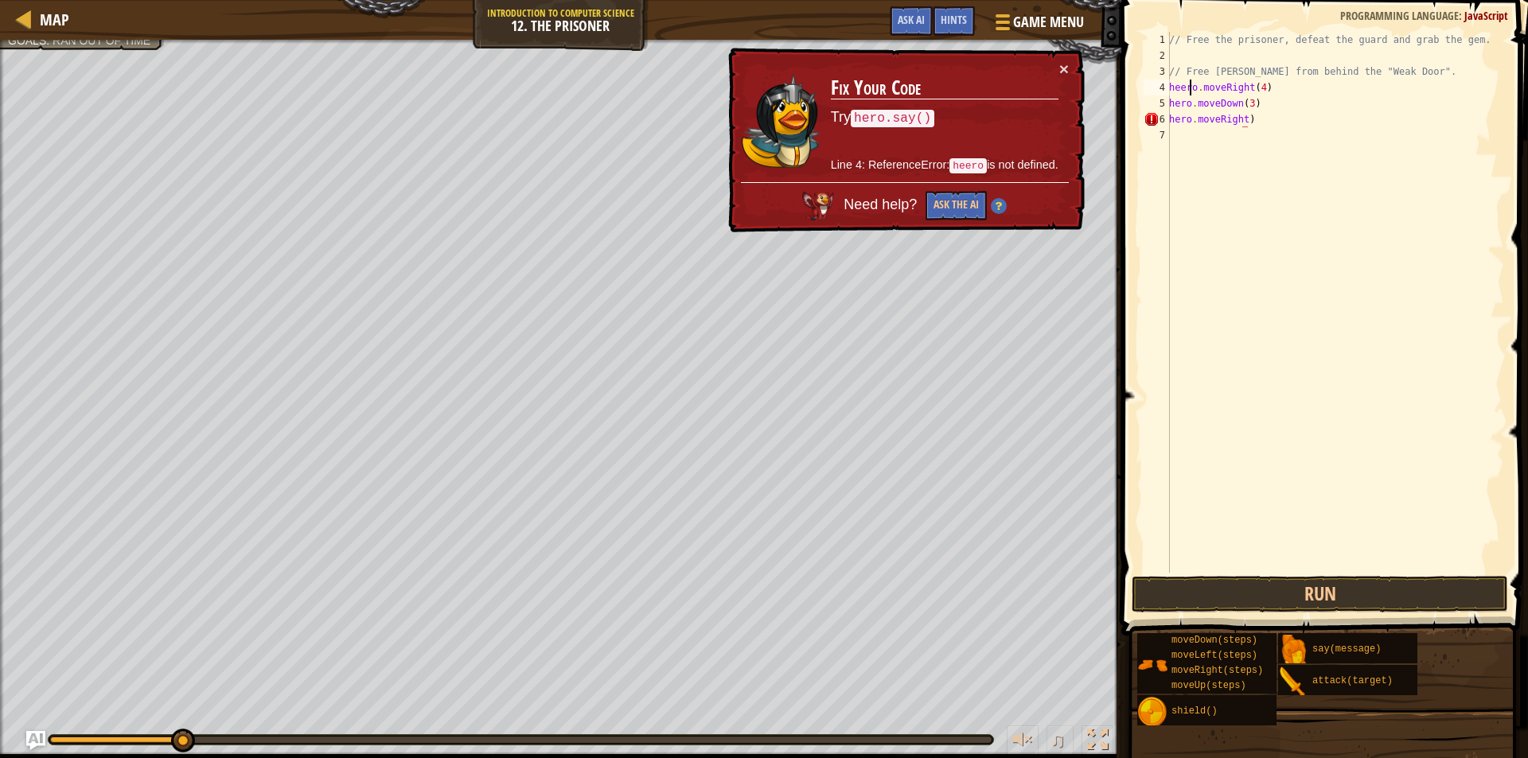
click at [1189, 88] on div "// Free the prisoner, defeat the guard and grab the gem. // Free [PERSON_NAME] …" at bounding box center [1335, 318] width 338 height 573
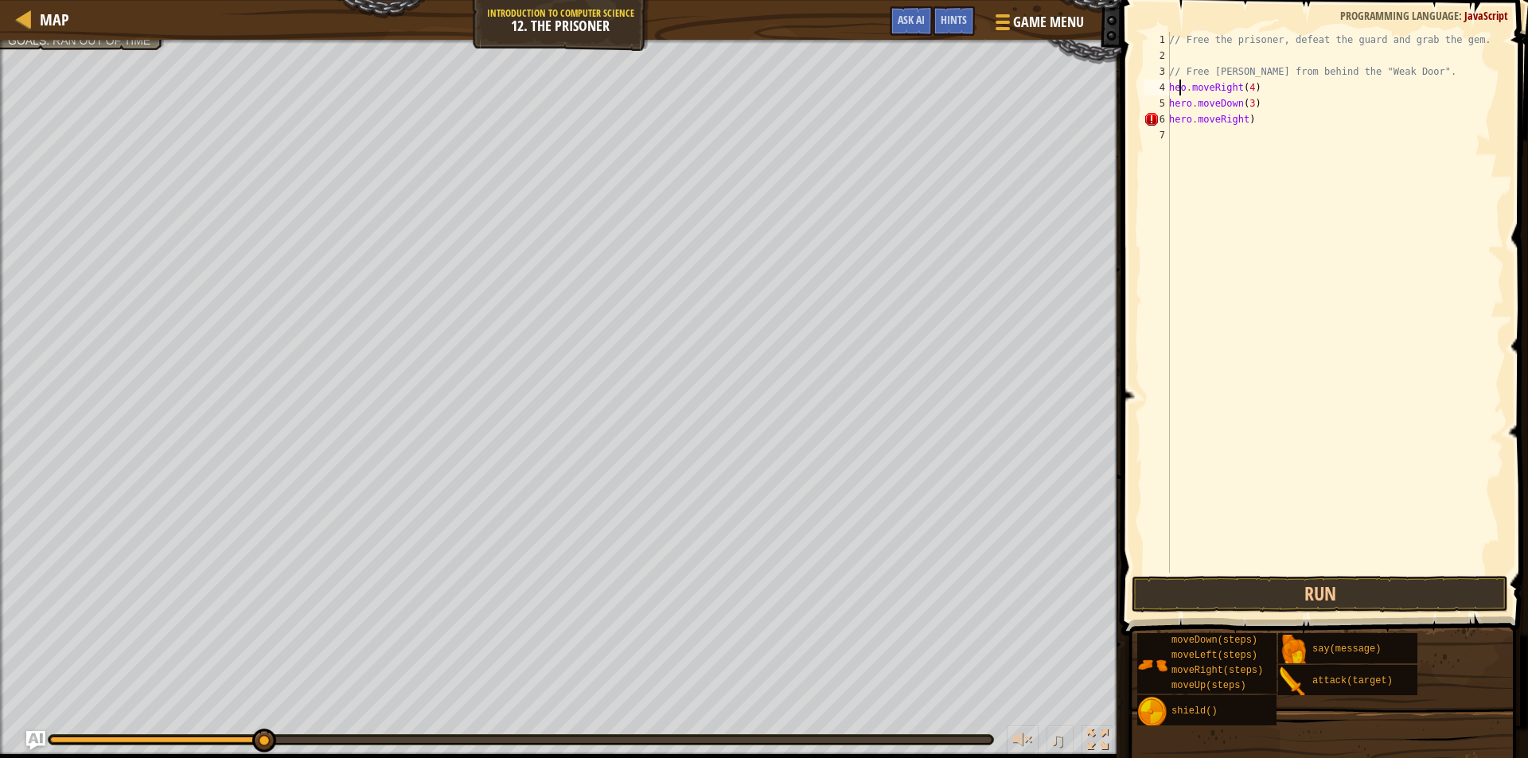
scroll to position [7, 1]
click at [1267, 585] on button "Run" at bounding box center [1319, 594] width 376 height 37
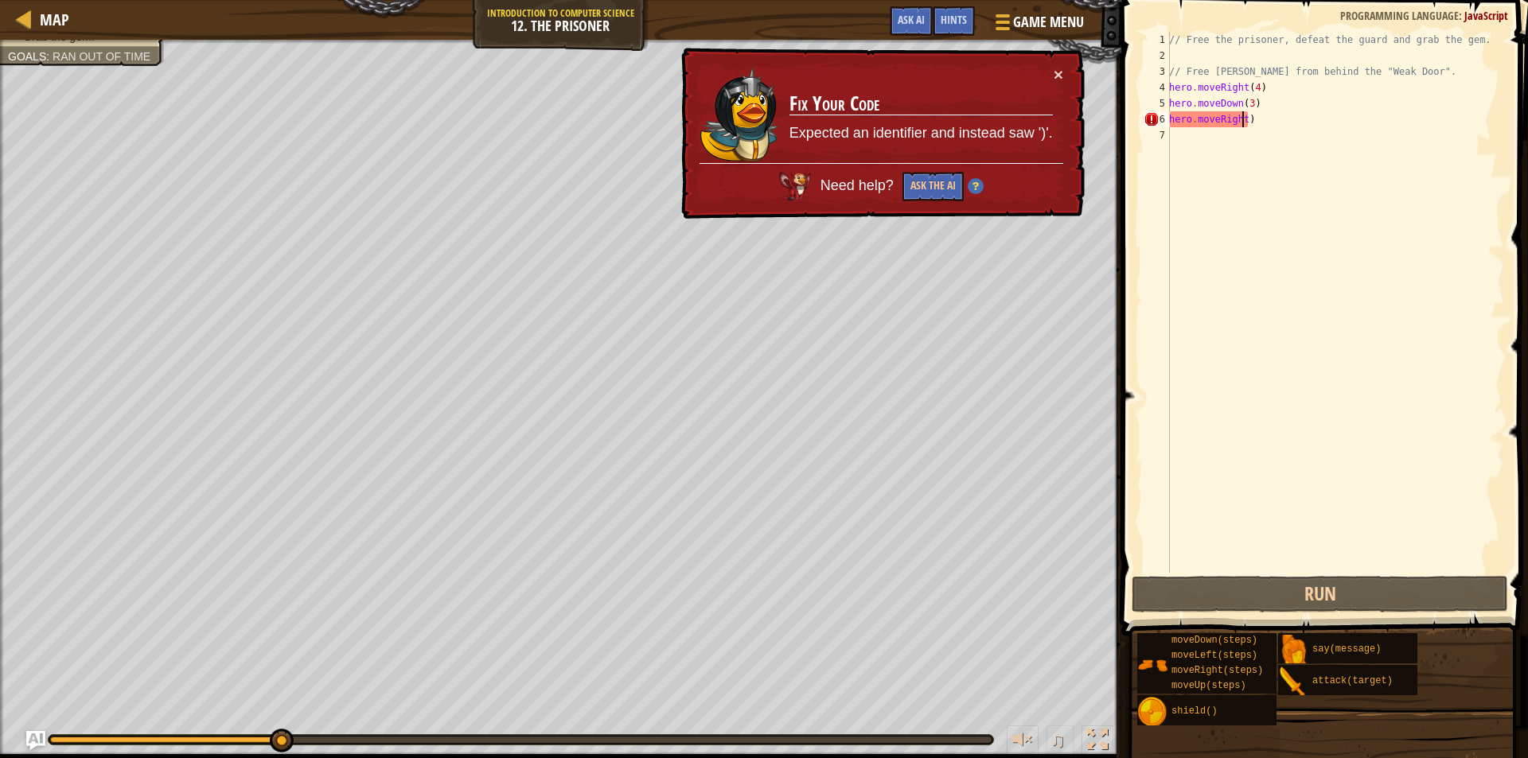
click at [1240, 123] on div "// Free the prisoner, defeat the guard and grab the gem. // Free [PERSON_NAME] …" at bounding box center [1335, 318] width 338 height 573
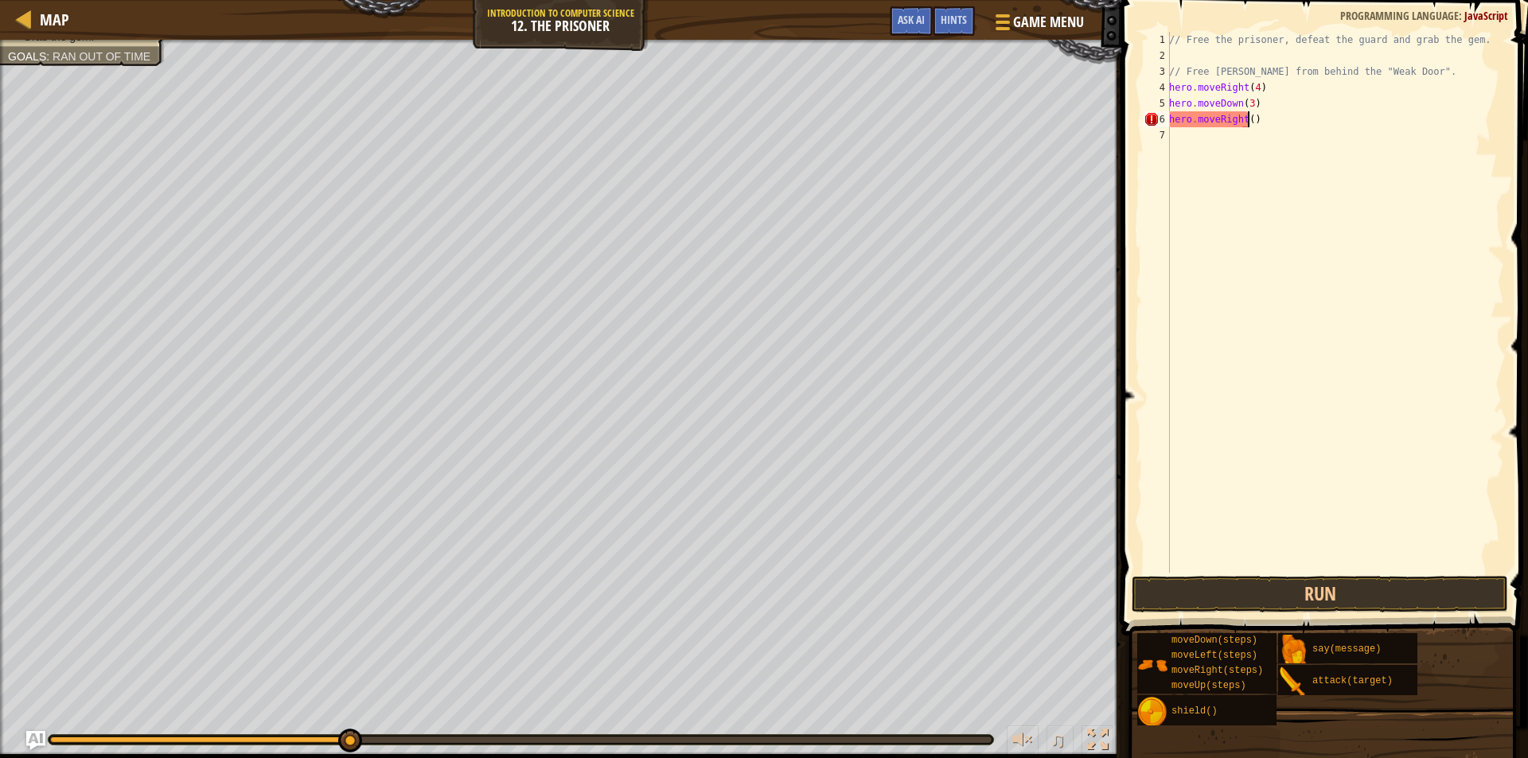
scroll to position [7, 6]
type textarea "hero.moveRight()"
click at [1224, 598] on button "Run" at bounding box center [1319, 594] width 376 height 37
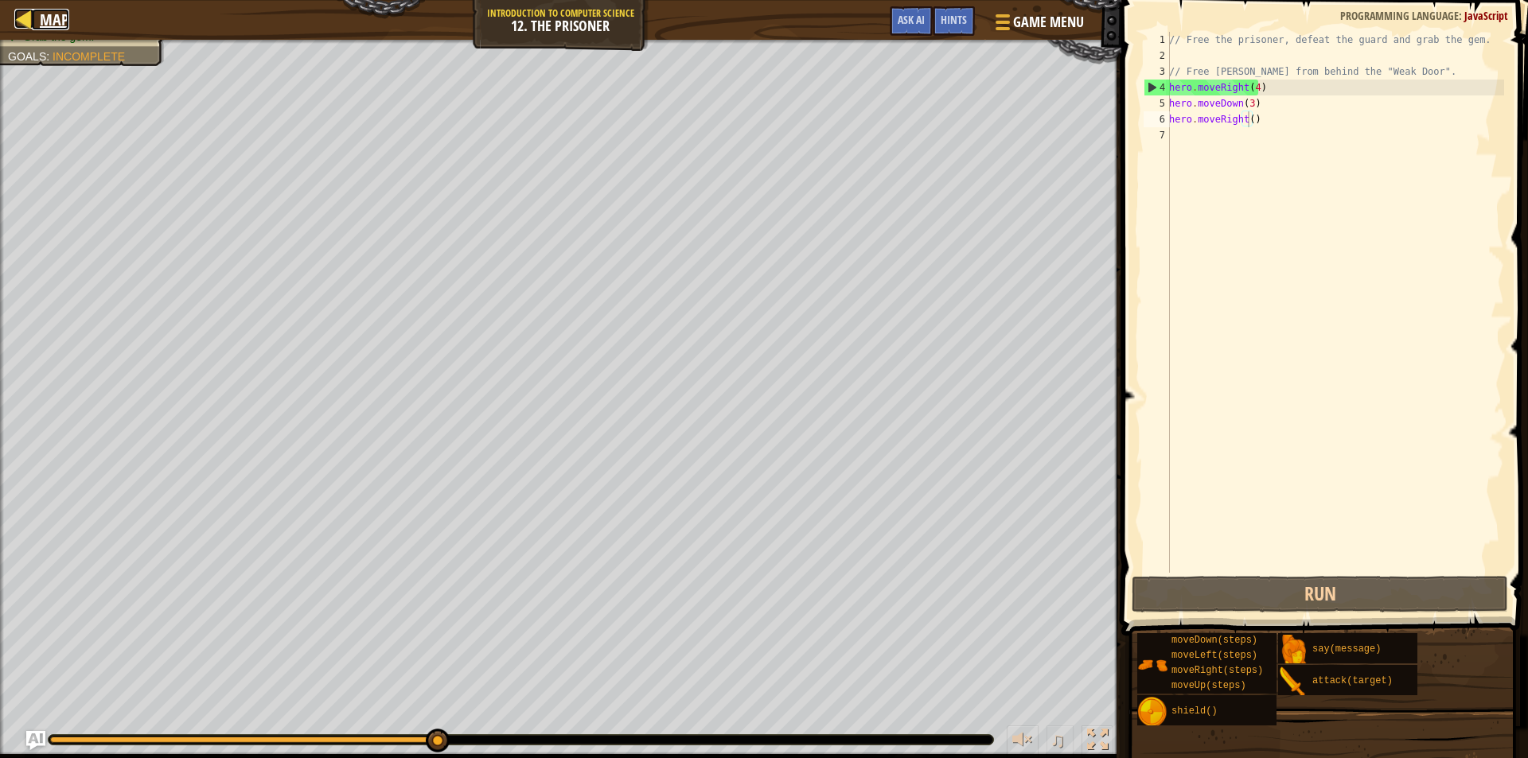
click at [29, 11] on div at bounding box center [24, 19] width 20 height 20
